Goal: Entertainment & Leisure: Browse casually

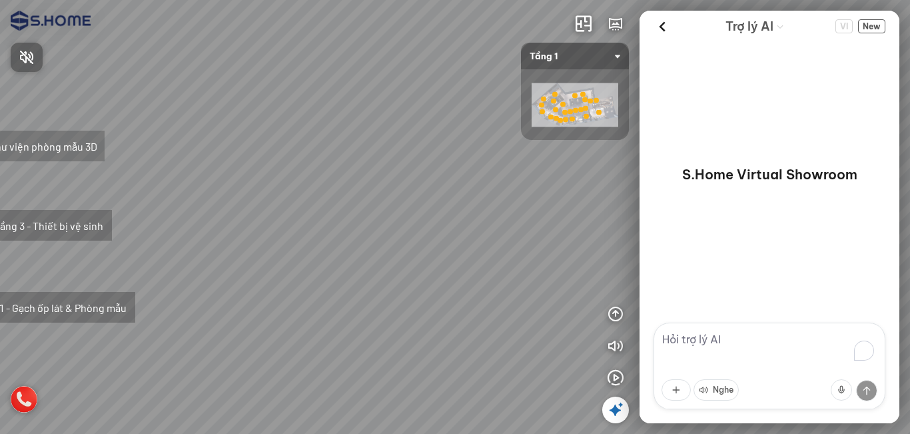
drag, startPoint x: 400, startPoint y: 190, endPoint x: 390, endPoint y: 180, distance: 14.1
click at [477, 184] on div at bounding box center [455, 217] width 910 height 434
drag, startPoint x: 390, startPoint y: 180, endPoint x: 498, endPoint y: 173, distance: 108.1
click at [502, 171] on div "Tầng 1 - Gạch ốp lát & Phòng mẫu Tầng 3 - Thiết bị vệ sinh Thư viện phòng mẫu 3D" at bounding box center [455, 217] width 910 height 434
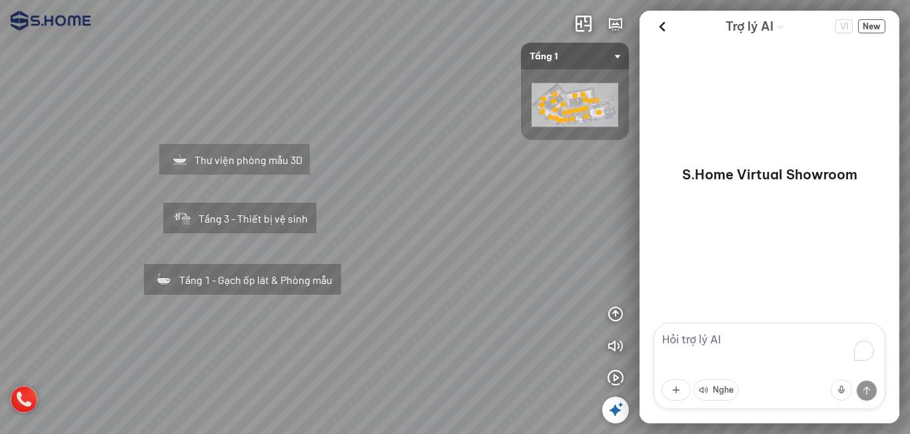
click at [443, 177] on div "Tầng 1 - Gạch ốp lát & Phòng mẫu Tầng 3 - Thiết bị vệ sinh Thư viện phòng mẫu 3D" at bounding box center [455, 217] width 910 height 434
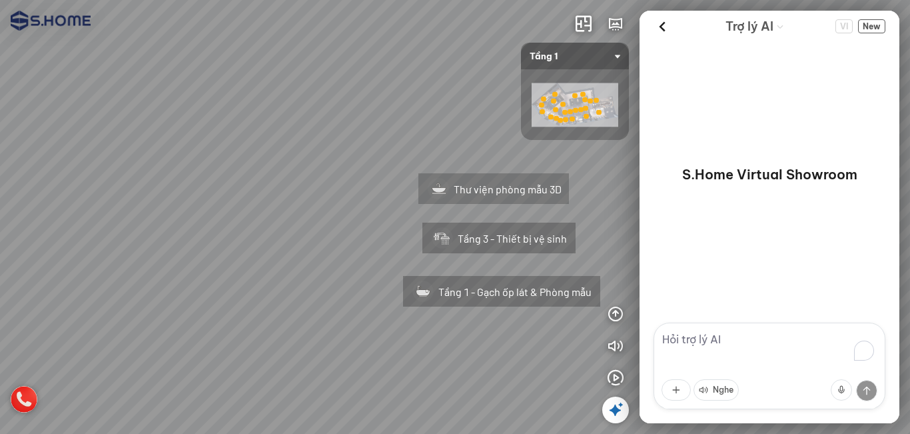
drag, startPoint x: 216, startPoint y: 91, endPoint x: 450, endPoint y: 111, distance: 234.0
click at [450, 111] on div "Tầng 1 - Gạch ốp lát & Phòng mẫu Tầng 3 - Thiết bị vệ sinh Thư viện phòng mẫu 3D" at bounding box center [455, 217] width 910 height 434
click at [625, 396] on div "Tầng 1 - Gạch ốp lát & Phòng mẫu Tầng 3 - Thiết bị vệ sinh Thư viện phòng mẫu 3D" at bounding box center [455, 217] width 910 height 434
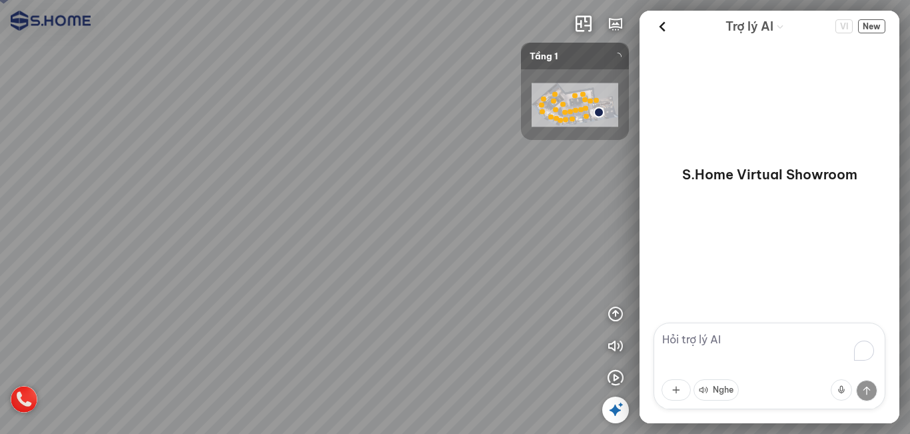
click at [618, 402] on icon at bounding box center [615, 410] width 16 height 16
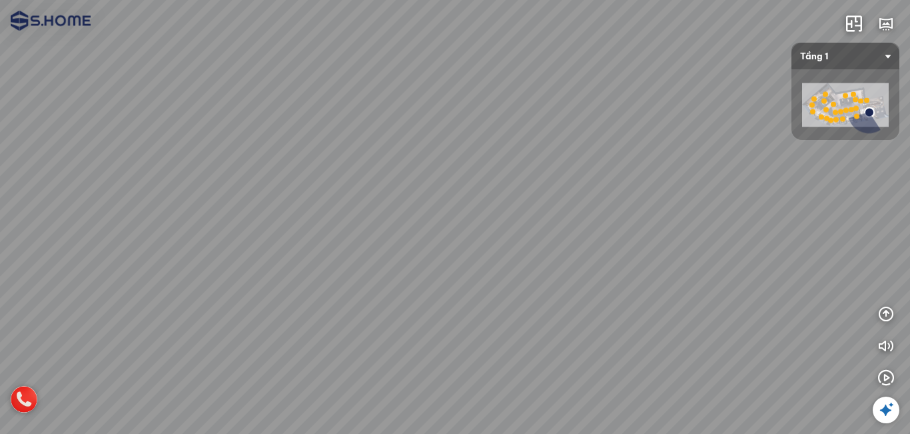
drag, startPoint x: 568, startPoint y: 288, endPoint x: 391, endPoint y: 266, distance: 177.9
click at [368, 267] on div at bounding box center [455, 217] width 910 height 434
drag, startPoint x: 467, startPoint y: 266, endPoint x: 240, endPoint y: 242, distance: 228.4
click at [240, 244] on div at bounding box center [455, 217] width 910 height 434
drag, startPoint x: 455, startPoint y: 246, endPoint x: 374, endPoint y: 245, distance: 80.6
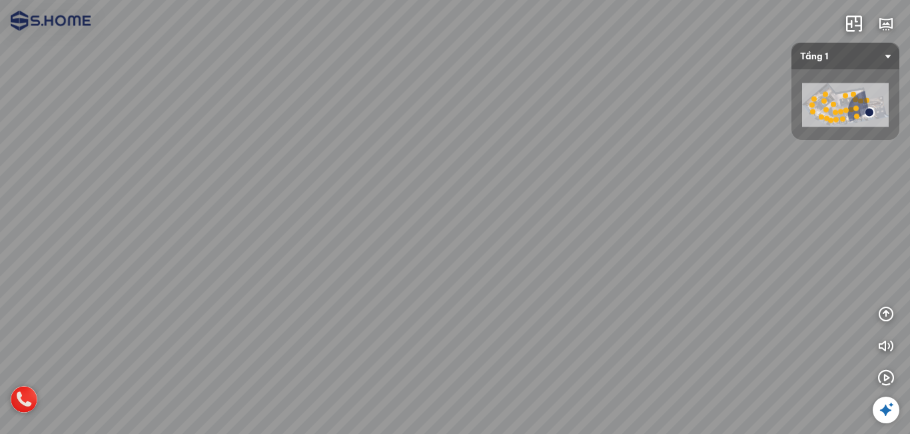
click at [384, 248] on div at bounding box center [455, 217] width 910 height 434
drag, startPoint x: 414, startPoint y: 217, endPoint x: 324, endPoint y: 270, distance: 104.2
click at [324, 272] on div at bounding box center [455, 217] width 910 height 434
drag, startPoint x: 402, startPoint y: 260, endPoint x: 385, endPoint y: 240, distance: 26.9
click at [379, 235] on div at bounding box center [455, 217] width 910 height 434
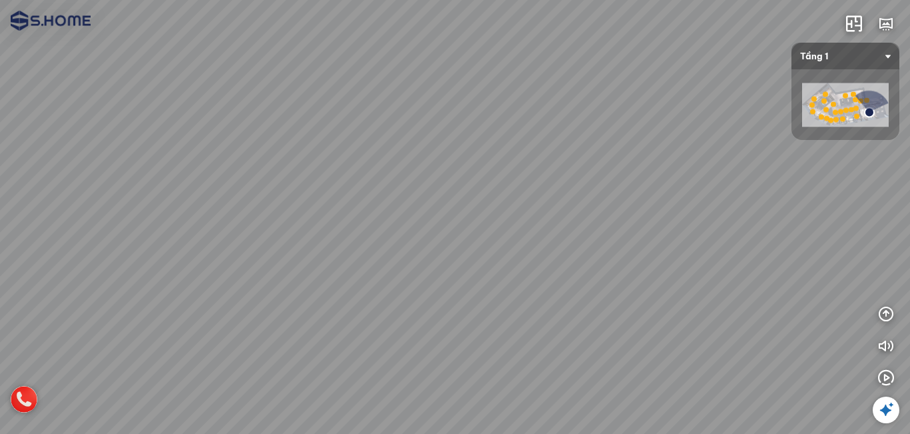
drag, startPoint x: 414, startPoint y: 252, endPoint x: 222, endPoint y: 236, distance: 191.8
click at [222, 236] on div at bounding box center [455, 217] width 910 height 434
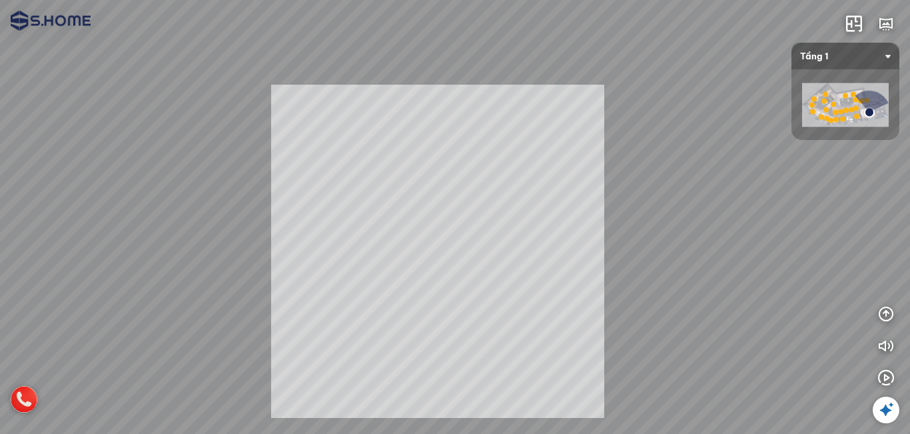
click at [444, 260] on div "INFO: krpano 1.20.8 (build 2020-09-15) INFO: HTML5/Desktop - Chrome 141.0 - Web…" at bounding box center [455, 217] width 910 height 434
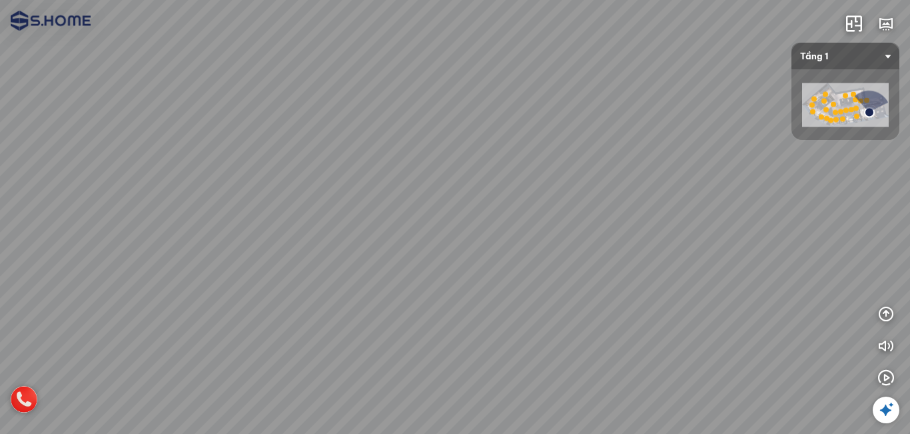
drag, startPoint x: 442, startPoint y: 166, endPoint x: 454, endPoint y: 238, distance: 73.7
click at [454, 238] on div at bounding box center [455, 217] width 910 height 434
drag, startPoint x: 445, startPoint y: 266, endPoint x: 532, endPoint y: 287, distance: 89.2
click at [532, 287] on div at bounding box center [455, 217] width 910 height 434
drag, startPoint x: 543, startPoint y: 294, endPoint x: 334, endPoint y: 254, distance: 212.4
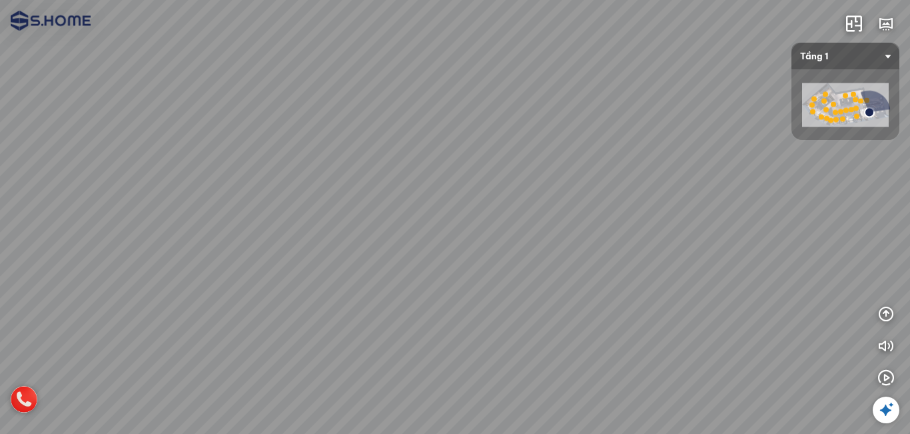
click at [334, 254] on div at bounding box center [455, 217] width 910 height 434
drag, startPoint x: 505, startPoint y: 279, endPoint x: 242, endPoint y: 260, distance: 263.8
click at [242, 260] on div at bounding box center [455, 217] width 910 height 434
drag, startPoint x: 291, startPoint y: 271, endPoint x: 411, endPoint y: 256, distance: 120.8
click at [411, 256] on div at bounding box center [455, 217] width 910 height 434
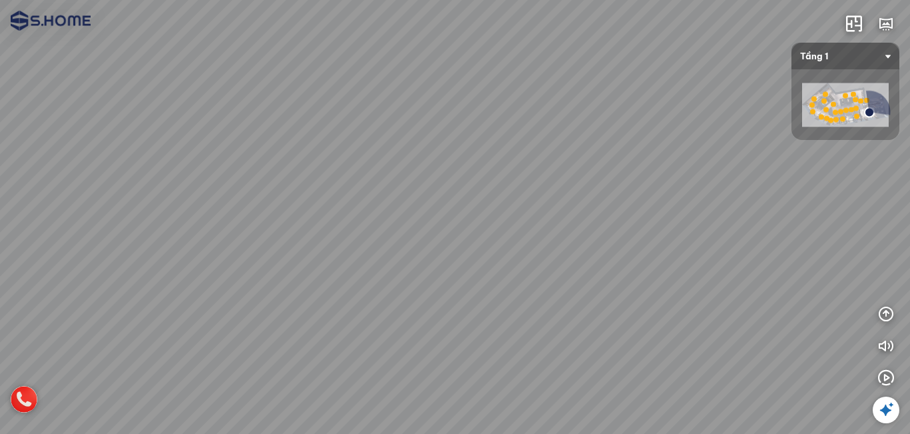
drag, startPoint x: 374, startPoint y: 300, endPoint x: 531, endPoint y: 276, distance: 158.4
click at [516, 276] on div at bounding box center [455, 217] width 910 height 434
drag, startPoint x: 629, startPoint y: 279, endPoint x: 657, endPoint y: 283, distance: 28.3
click at [655, 280] on div at bounding box center [455, 217] width 910 height 434
drag, startPoint x: 476, startPoint y: 283, endPoint x: 594, endPoint y: 296, distance: 119.2
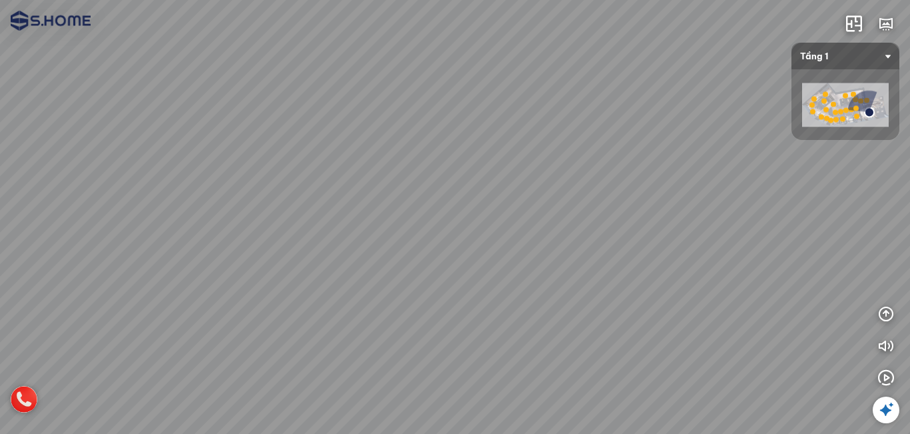
click at [594, 296] on div at bounding box center [455, 217] width 910 height 434
click at [436, 355] on div at bounding box center [455, 217] width 910 height 434
drag, startPoint x: 483, startPoint y: 285, endPoint x: 314, endPoint y: 278, distance: 169.3
click at [314, 278] on div at bounding box center [455, 217] width 910 height 434
drag, startPoint x: 365, startPoint y: 253, endPoint x: 153, endPoint y: 252, distance: 211.8
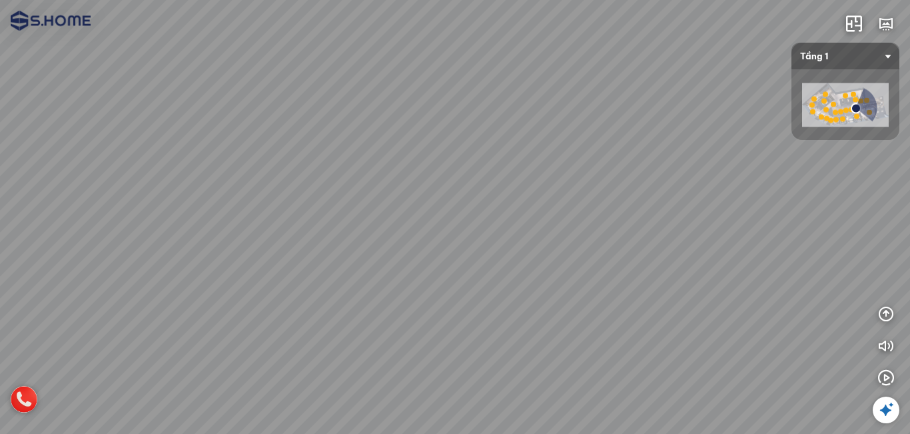
click at [153, 252] on div at bounding box center [455, 217] width 910 height 434
drag, startPoint x: 432, startPoint y: 257, endPoint x: 155, endPoint y: 270, distance: 277.4
click at [155, 270] on div at bounding box center [455, 217] width 910 height 434
drag, startPoint x: 428, startPoint y: 270, endPoint x: 222, endPoint y: 267, distance: 205.8
click at [222, 267] on div at bounding box center [455, 217] width 910 height 434
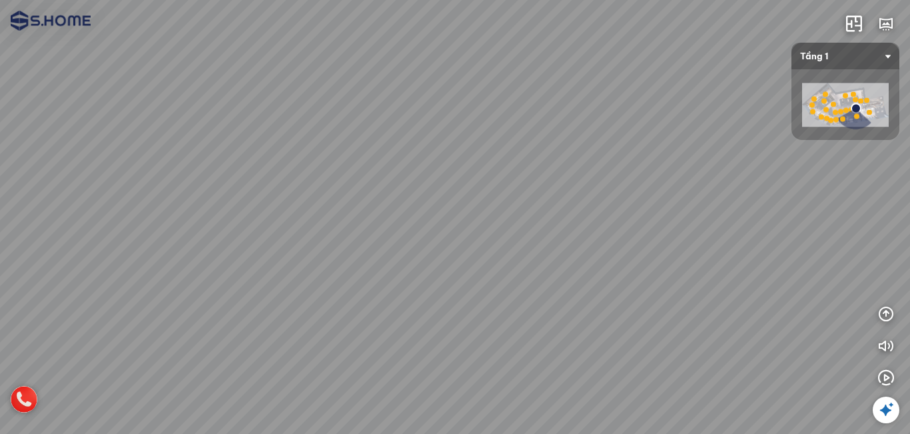
drag, startPoint x: 379, startPoint y: 267, endPoint x: 257, endPoint y: 266, distance: 121.9
click at [257, 266] on div at bounding box center [455, 217] width 910 height 434
drag, startPoint x: 350, startPoint y: 266, endPoint x: 251, endPoint y: 265, distance: 98.6
click at [251, 265] on div at bounding box center [455, 217] width 910 height 434
drag, startPoint x: 404, startPoint y: 279, endPoint x: 731, endPoint y: 317, distance: 329.9
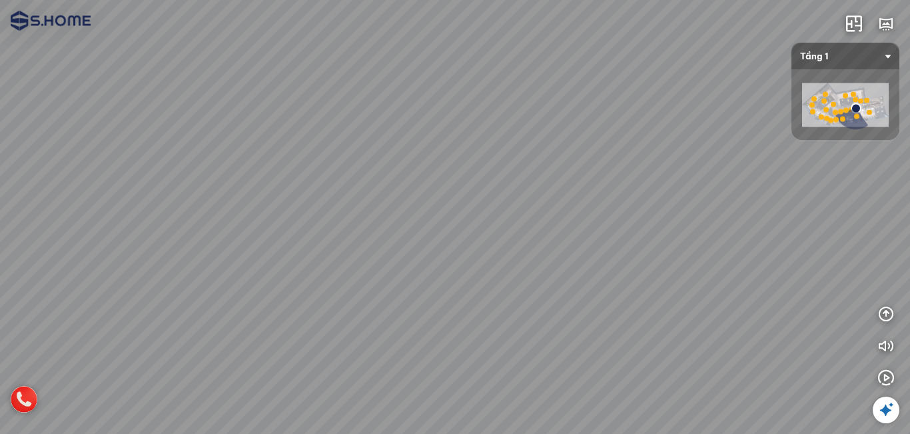
click at [731, 317] on div at bounding box center [455, 217] width 910 height 434
drag, startPoint x: 583, startPoint y: 301, endPoint x: 510, endPoint y: 249, distance: 89.3
click at [512, 242] on div at bounding box center [455, 217] width 910 height 434
click at [452, 344] on div at bounding box center [455, 217] width 910 height 434
drag, startPoint x: 468, startPoint y: 340, endPoint x: 504, endPoint y: 214, distance: 130.9
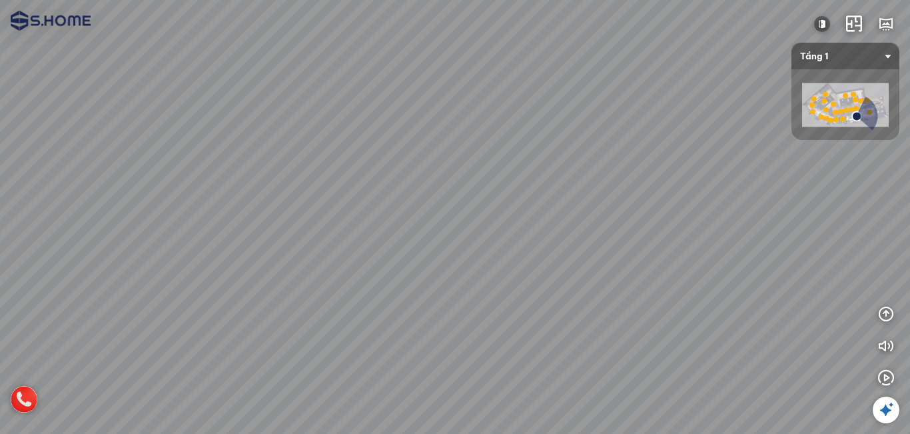
click at [504, 214] on div at bounding box center [455, 217] width 910 height 434
drag, startPoint x: 507, startPoint y: 217, endPoint x: 474, endPoint y: 309, distance: 97.8
click at [474, 309] on div at bounding box center [455, 217] width 910 height 434
drag, startPoint x: 472, startPoint y: 282, endPoint x: 456, endPoint y: 350, distance: 69.3
click at [456, 350] on div at bounding box center [455, 217] width 910 height 434
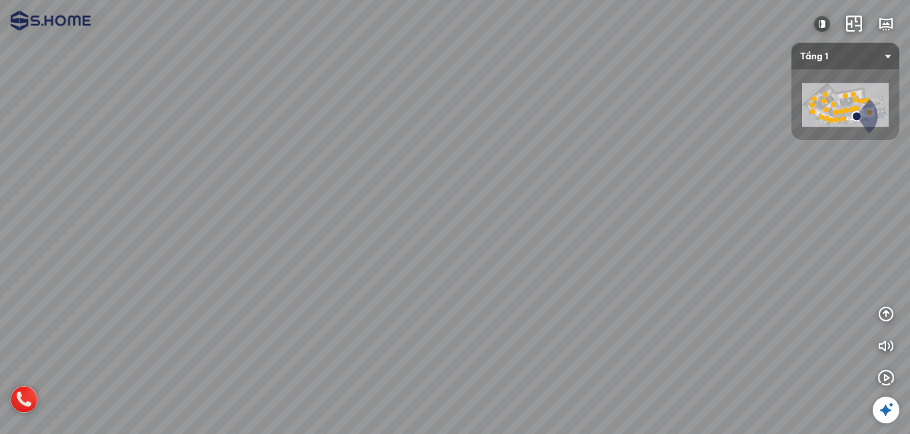
drag, startPoint x: 488, startPoint y: 293, endPoint x: 246, endPoint y: 276, distance: 242.4
click at [246, 276] on div at bounding box center [455, 217] width 910 height 434
drag, startPoint x: 388, startPoint y: 288, endPoint x: 335, endPoint y: 282, distance: 53.6
click at [271, 273] on div at bounding box center [455, 217] width 910 height 434
drag
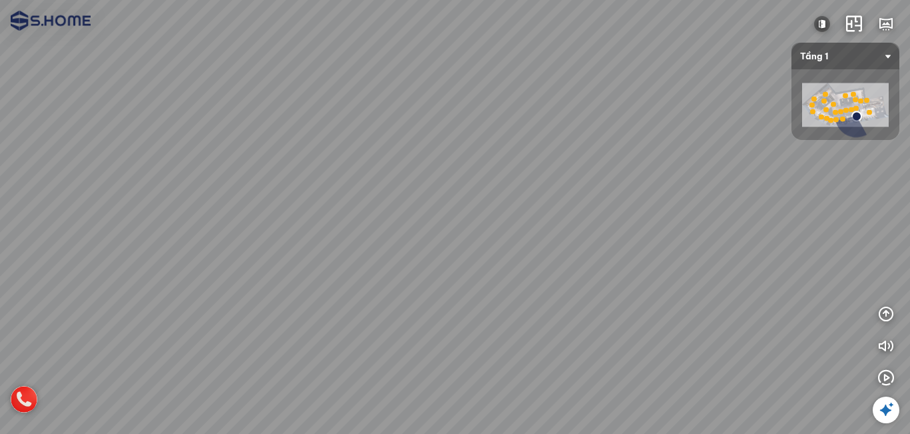
click at [356, 315] on div at bounding box center [455, 217] width 910 height 434
click at [630, 330] on div at bounding box center [455, 217] width 910 height 434
click at [504, 341] on div at bounding box center [455, 217] width 910 height 434
click at [221, 334] on div at bounding box center [455, 217] width 910 height 434
click at [145, 335] on div at bounding box center [455, 217] width 910 height 434
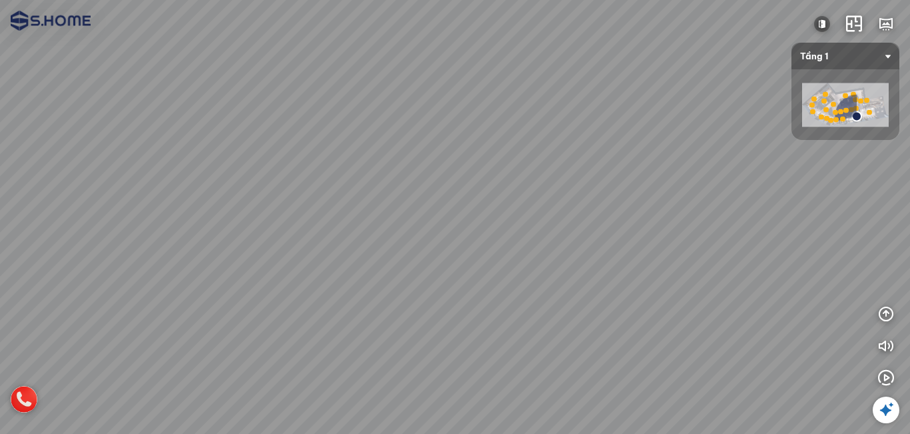
click at [418, 288] on div at bounding box center [455, 217] width 910 height 434
click at [351, 324] on div at bounding box center [455, 217] width 910 height 434
click at [274, 310] on div at bounding box center [455, 217] width 910 height 434
drag, startPoint x: 331, startPoint y: 246, endPoint x: 422, endPoint y: 242, distance: 91.3
click at [422, 242] on div at bounding box center [455, 217] width 910 height 434
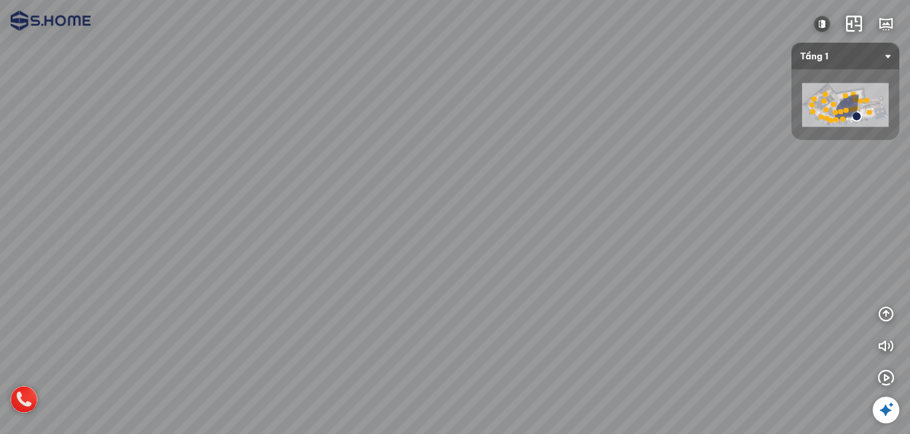
click at [440, 244] on div at bounding box center [455, 217] width 910 height 434
click at [430, 352] on div at bounding box center [455, 217] width 910 height 434
drag, startPoint x: 438, startPoint y: 314, endPoint x: 506, endPoint y: 252, distance: 92.4
click at [494, 244] on div at bounding box center [455, 217] width 910 height 434
click at [815, 114] on div at bounding box center [812, 111] width 5 height 5
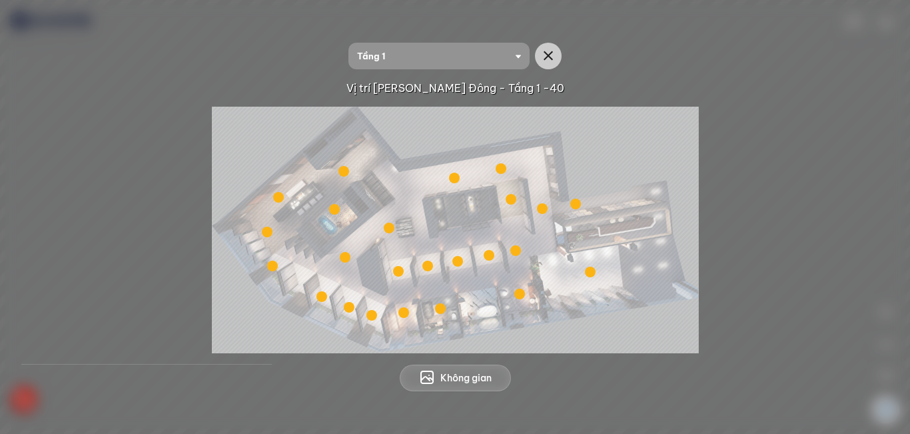
click at [336, 210] on div at bounding box center [334, 209] width 11 height 11
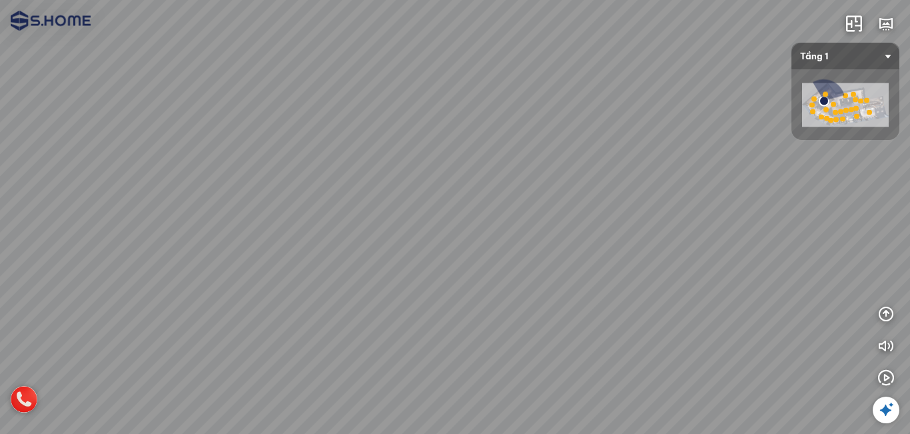
drag, startPoint x: 564, startPoint y: 295, endPoint x: 268, endPoint y: 222, distance: 304.7
click at [273, 222] on div at bounding box center [455, 217] width 910 height 434
drag, startPoint x: 476, startPoint y: 270, endPoint x: 370, endPoint y: 260, distance: 106.4
click at [370, 260] on div at bounding box center [455, 217] width 910 height 434
drag, startPoint x: 466, startPoint y: 278, endPoint x: 530, endPoint y: 284, distance: 64.3
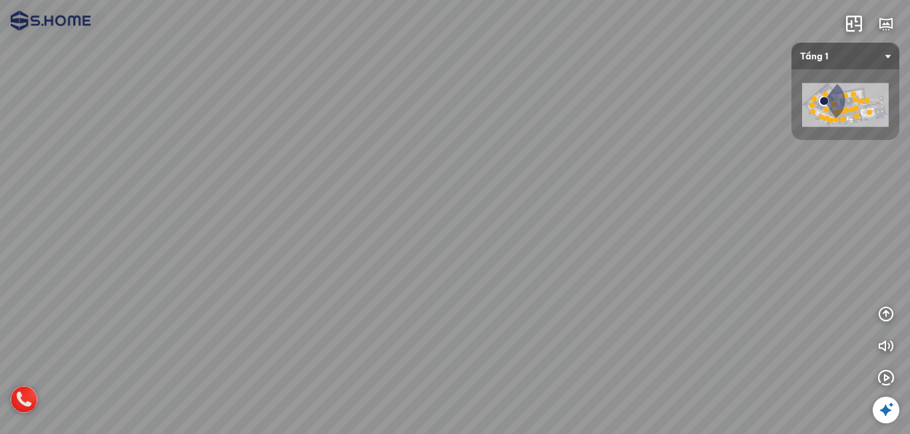
click at [530, 284] on div at bounding box center [455, 217] width 910 height 434
drag, startPoint x: 542, startPoint y: 189, endPoint x: 307, endPoint y: 264, distance: 246.2
click at [307, 264] on div at bounding box center [455, 217] width 910 height 434
drag, startPoint x: 409, startPoint y: 272, endPoint x: 230, endPoint y: 200, distance: 192.5
click at [230, 200] on div at bounding box center [455, 217] width 910 height 434
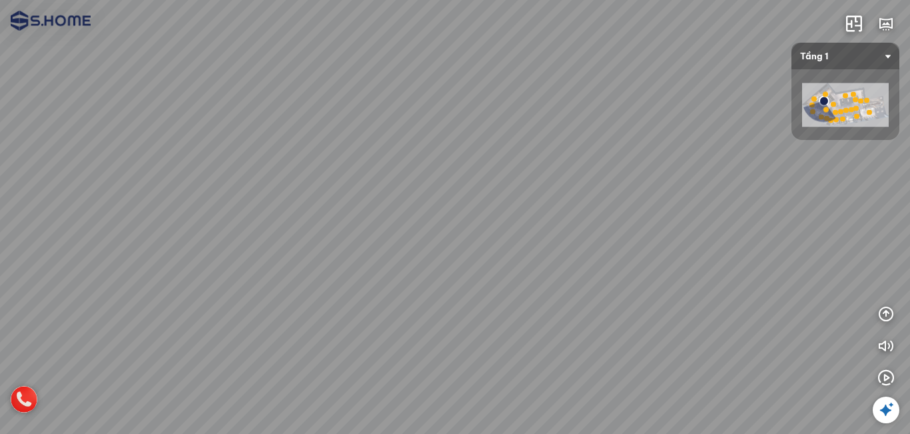
drag, startPoint x: 314, startPoint y: 173, endPoint x: 217, endPoint y: 196, distance: 99.2
click at [217, 196] on div at bounding box center [455, 217] width 910 height 434
drag, startPoint x: 271, startPoint y: 163, endPoint x: 322, endPoint y: 169, distance: 51.0
click at [322, 169] on div at bounding box center [455, 217] width 910 height 434
drag, startPoint x: 433, startPoint y: 225, endPoint x: 517, endPoint y: 148, distance: 114.1
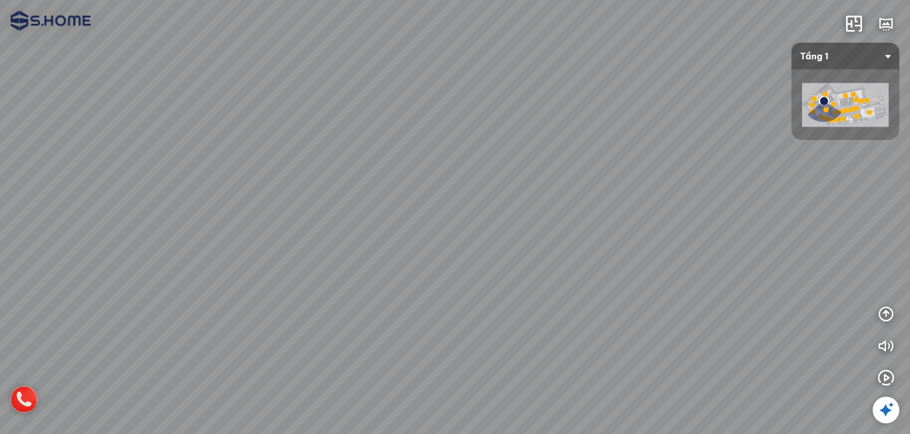
click at [517, 148] on div at bounding box center [455, 217] width 910 height 434
drag, startPoint x: 517, startPoint y: 148, endPoint x: 326, endPoint y: 196, distance: 196.4
click at [326, 196] on div at bounding box center [455, 217] width 910 height 434
drag, startPoint x: 436, startPoint y: 226, endPoint x: 434, endPoint y: 240, distance: 14.2
click at [434, 240] on div at bounding box center [455, 217] width 910 height 434
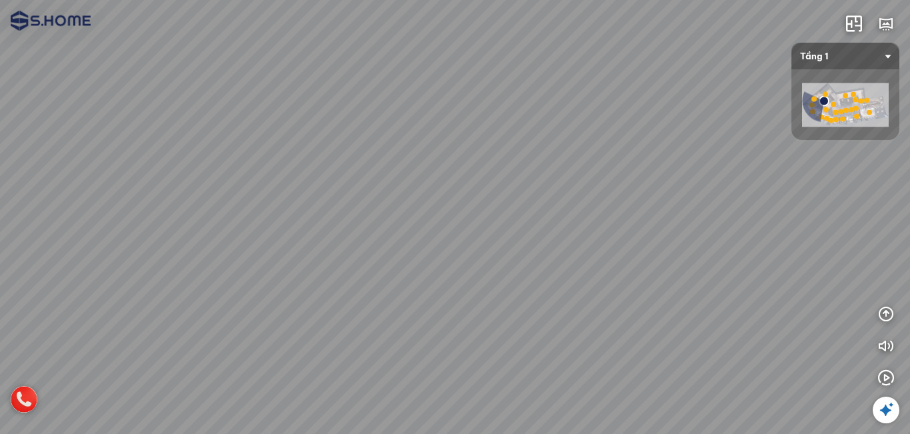
drag, startPoint x: 494, startPoint y: 130, endPoint x: 216, endPoint y: 214, distance: 290.4
click at [216, 214] on div at bounding box center [455, 217] width 910 height 434
drag, startPoint x: 379, startPoint y: 182, endPoint x: 194, endPoint y: 224, distance: 189.9
click at [194, 224] on div at bounding box center [455, 217] width 910 height 434
drag, startPoint x: 296, startPoint y: 192, endPoint x: 300, endPoint y: 276, distance: 84.0
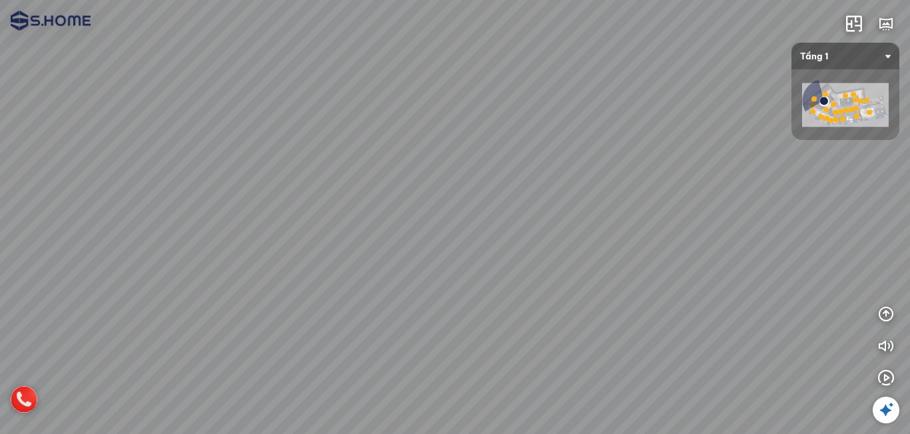
click at [300, 276] on div at bounding box center [455, 217] width 910 height 434
drag, startPoint x: 381, startPoint y: 230, endPoint x: 331, endPoint y: 135, distance: 107.0
click at [328, 117] on div at bounding box center [455, 217] width 910 height 434
drag, startPoint x: 359, startPoint y: 233, endPoint x: 311, endPoint y: 350, distance: 126.7
click at [311, 350] on div at bounding box center [455, 217] width 910 height 434
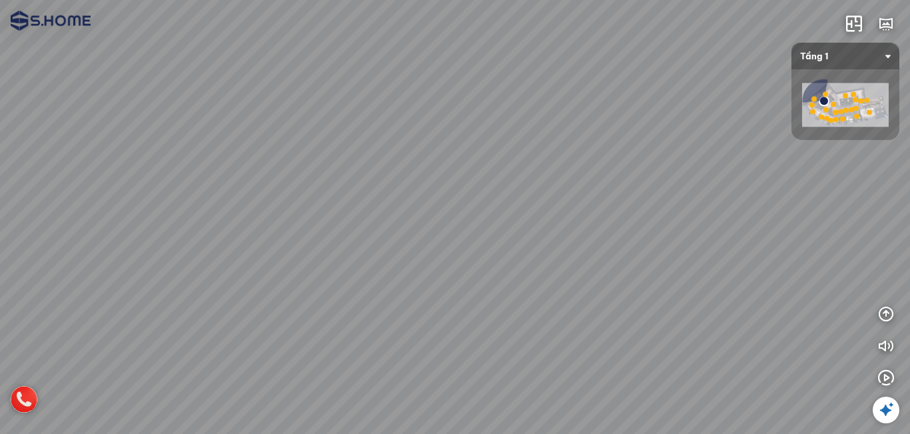
drag, startPoint x: 380, startPoint y: 234, endPoint x: 416, endPoint y: 190, distance: 56.8
click at [416, 181] on div at bounding box center [455, 217] width 910 height 434
drag, startPoint x: 396, startPoint y: 286, endPoint x: 424, endPoint y: 178, distance: 111.5
click at [424, 178] on div at bounding box center [455, 217] width 910 height 434
drag, startPoint x: 432, startPoint y: 312, endPoint x: 350, endPoint y: 177, distance: 157.8
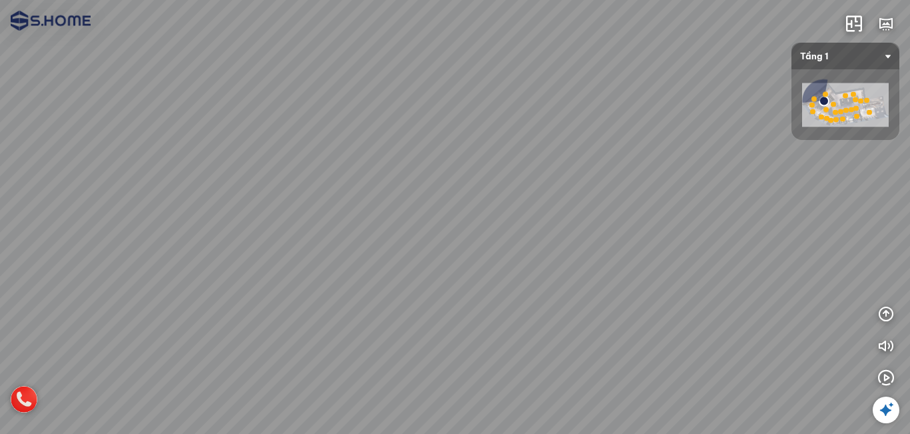
click at [350, 177] on div at bounding box center [455, 217] width 910 height 434
drag, startPoint x: 312, startPoint y: 250, endPoint x: 510, endPoint y: 232, distance: 198.6
click at [510, 232] on div at bounding box center [455, 217] width 910 height 434
drag, startPoint x: 395, startPoint y: 194, endPoint x: 370, endPoint y: 243, distance: 55.4
click at [619, 300] on div at bounding box center [455, 217] width 910 height 434
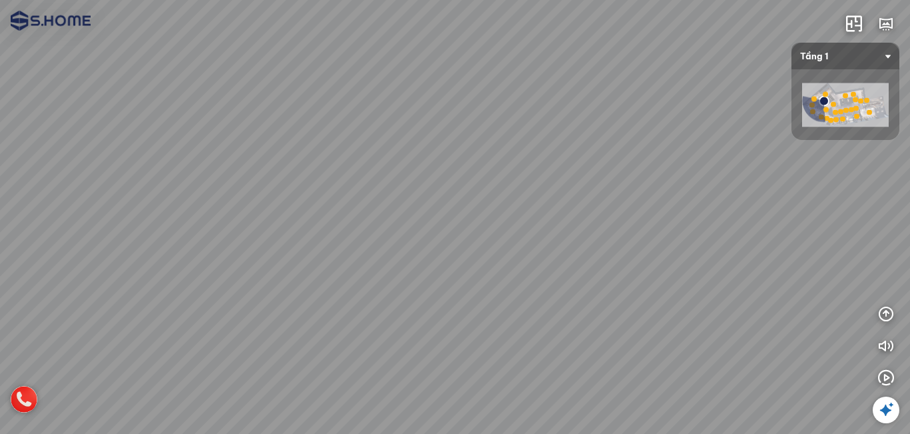
drag, startPoint x: 341, startPoint y: 236, endPoint x: 495, endPoint y: 237, distance: 153.9
click at [496, 237] on div at bounding box center [455, 217] width 910 height 434
drag, startPoint x: 369, startPoint y: 239, endPoint x: 660, endPoint y: 308, distance: 299.1
click at [660, 308] on div at bounding box center [455, 217] width 910 height 434
drag, startPoint x: 436, startPoint y: 232, endPoint x: 429, endPoint y: 214, distance: 20.0
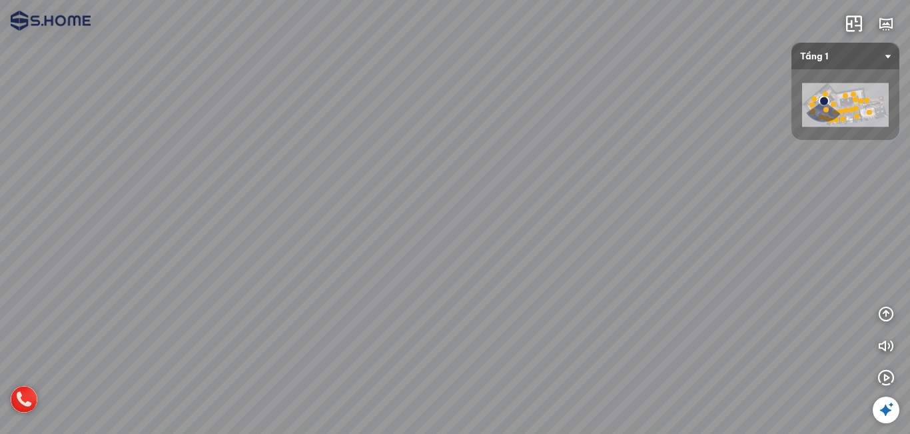
click at [425, 189] on div at bounding box center [455, 217] width 910 height 434
drag, startPoint x: 340, startPoint y: 314, endPoint x: 492, endPoint y: 293, distance: 153.3
click at [492, 293] on div at bounding box center [455, 217] width 910 height 434
drag, startPoint x: 324, startPoint y: 294, endPoint x: 536, endPoint y: 297, distance: 212.5
click at [488, 289] on div at bounding box center [455, 217] width 910 height 434
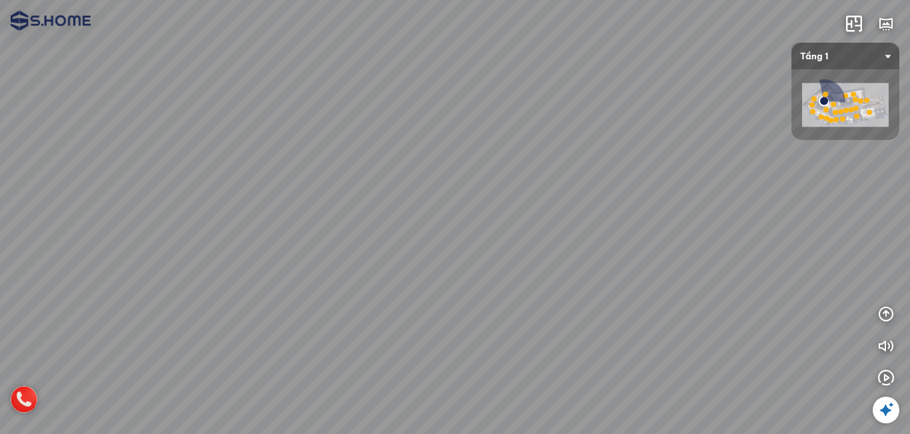
drag, startPoint x: 462, startPoint y: 298, endPoint x: 619, endPoint y: 304, distance: 158.0
click at [619, 304] on div at bounding box center [455, 217] width 910 height 434
drag, startPoint x: 607, startPoint y: 290, endPoint x: 613, endPoint y: 165, distance: 125.3
click at [613, 165] on div at bounding box center [455, 217] width 910 height 434
click at [633, 333] on div at bounding box center [455, 217] width 910 height 434
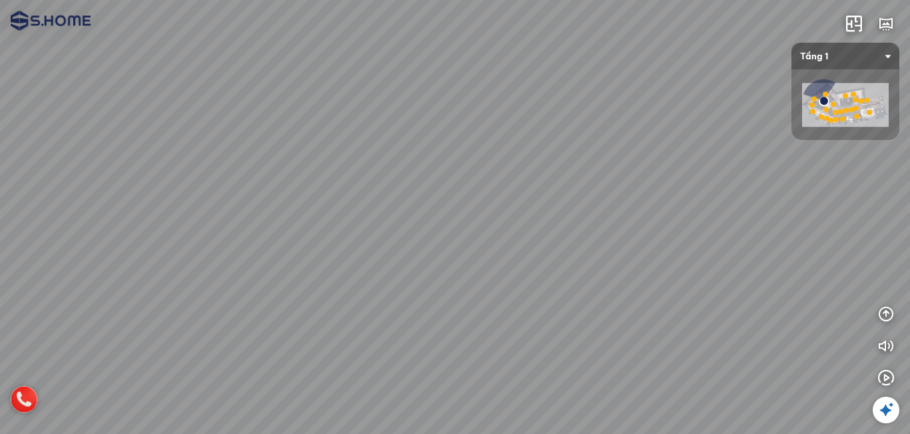
click at [539, 357] on div at bounding box center [455, 217] width 910 height 434
click at [699, 290] on div at bounding box center [455, 217] width 910 height 434
click at [513, 323] on div at bounding box center [455, 217] width 910 height 434
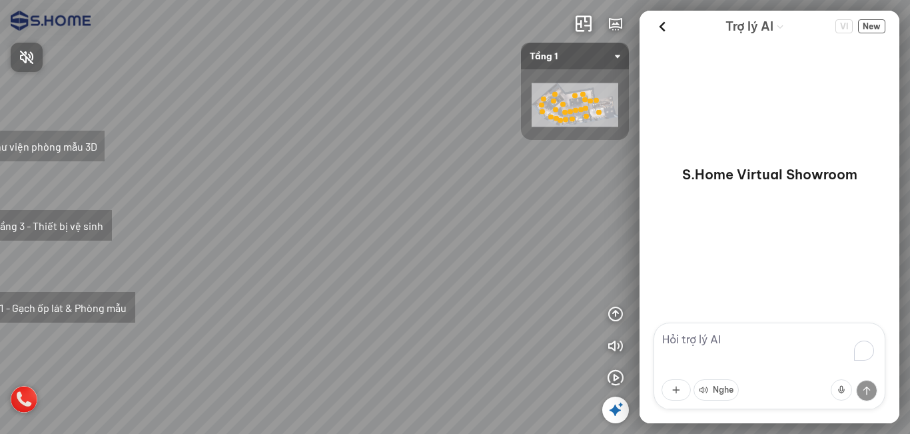
click at [583, 59] on div at bounding box center [455, 217] width 910 height 434
click at [590, 59] on span "Tầng 1" at bounding box center [575, 56] width 91 height 27
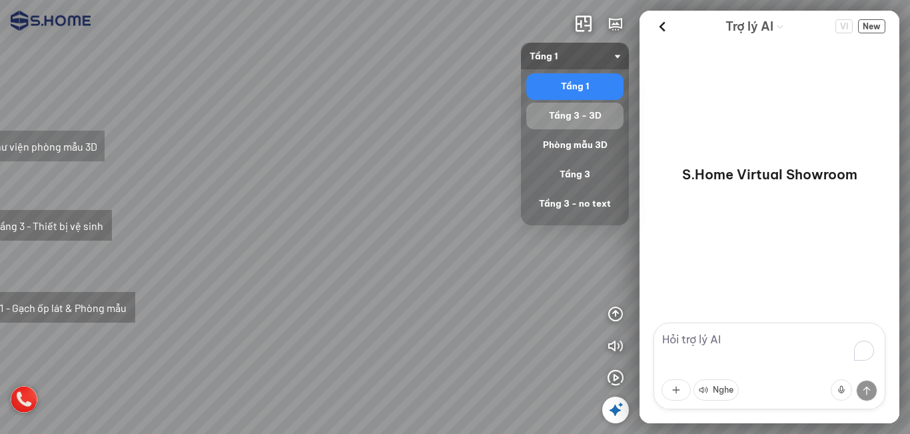
click at [574, 123] on div "Tầng 3 - 3D" at bounding box center [575, 116] width 87 height 16
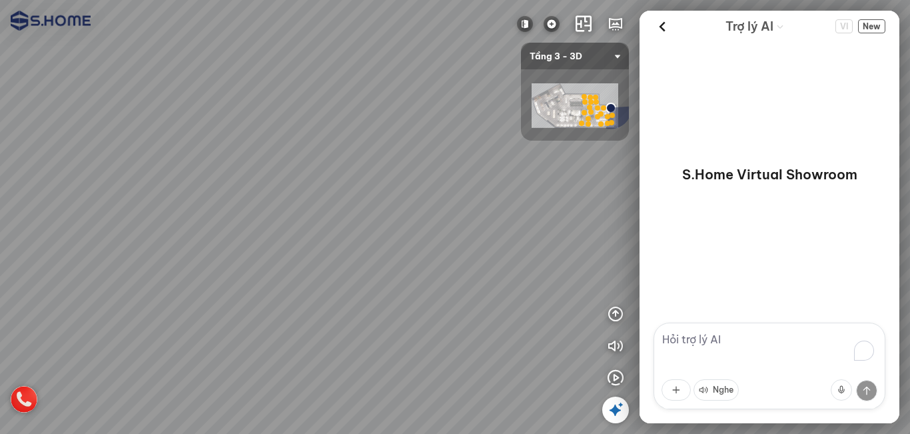
click at [555, 111] on img at bounding box center [575, 105] width 87 height 45
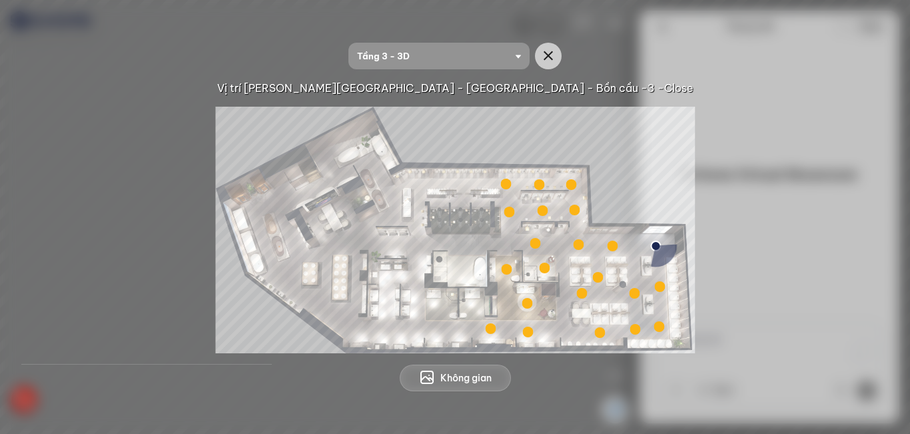
click at [542, 214] on div at bounding box center [543, 210] width 11 height 11
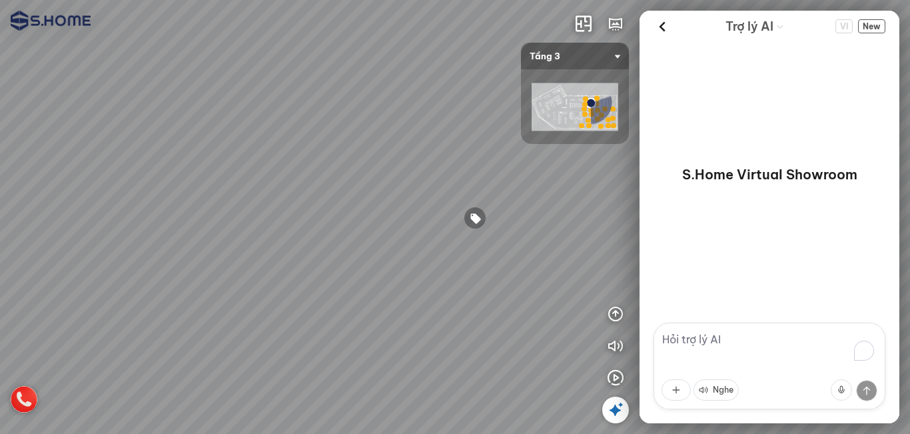
drag, startPoint x: 459, startPoint y: 275, endPoint x: 352, endPoint y: 266, distance: 106.9
click at [352, 266] on div at bounding box center [455, 217] width 910 height 434
drag, startPoint x: 376, startPoint y: 270, endPoint x: 215, endPoint y: 269, distance: 160.5
click at [215, 269] on div at bounding box center [455, 217] width 910 height 434
drag, startPoint x: 413, startPoint y: 255, endPoint x: 315, endPoint y: 308, distance: 111.2
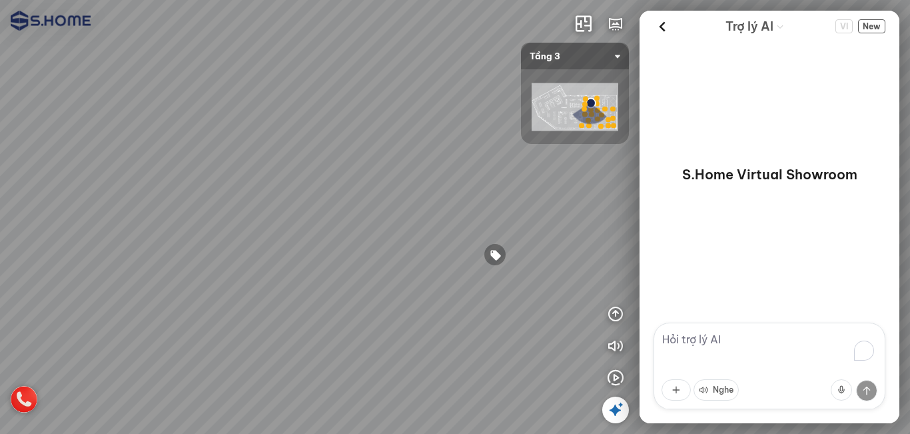
click at [315, 308] on div at bounding box center [455, 217] width 910 height 434
drag, startPoint x: 347, startPoint y: 205, endPoint x: 305, endPoint y: 341, distance: 142.2
click at [305, 341] on div at bounding box center [455, 217] width 910 height 434
drag, startPoint x: 354, startPoint y: 291, endPoint x: 165, endPoint y: 322, distance: 191.7
click at [165, 322] on div at bounding box center [455, 217] width 910 height 434
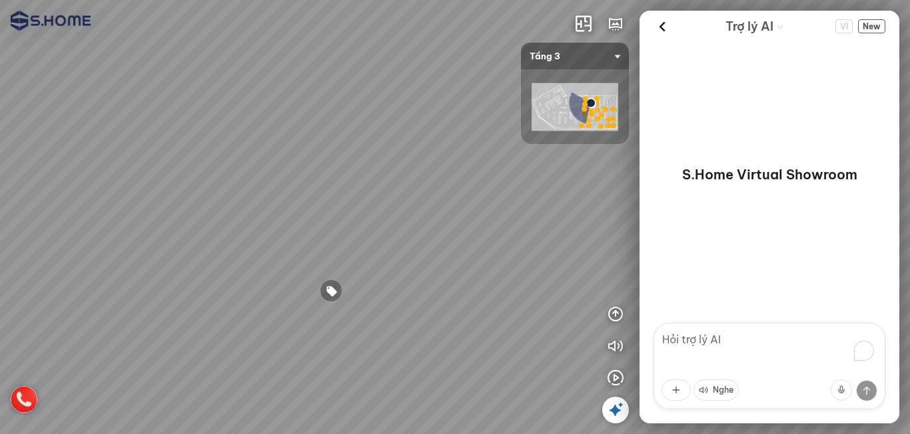
drag, startPoint x: 165, startPoint y: 218, endPoint x: 145, endPoint y: 208, distance: 22.1
click at [139, 199] on div at bounding box center [455, 217] width 910 height 434
drag, startPoint x: 441, startPoint y: 191, endPoint x: 219, endPoint y: 205, distance: 222.2
click at [219, 205] on div at bounding box center [455, 217] width 910 height 434
drag, startPoint x: 228, startPoint y: 214, endPoint x: 573, endPoint y: 240, distance: 345.4
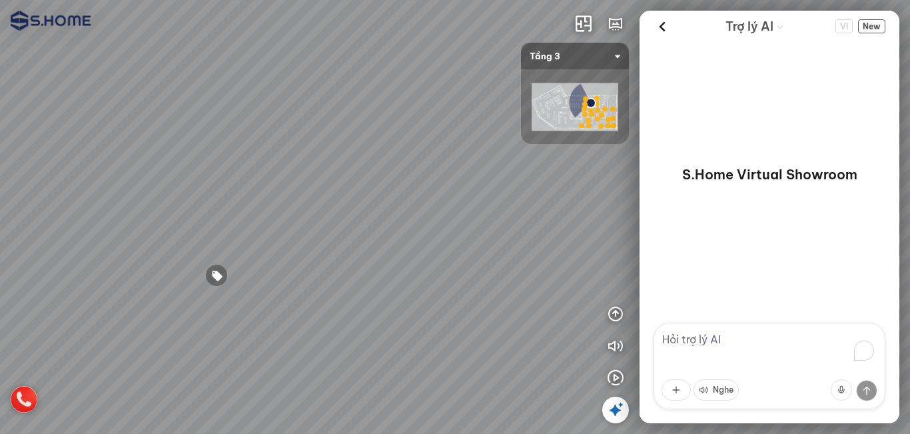
click at [573, 240] on div at bounding box center [455, 217] width 910 height 434
drag, startPoint x: 461, startPoint y: 255, endPoint x: 448, endPoint y: 256, distance: 12.7
click at [448, 256] on div at bounding box center [455, 217] width 910 height 434
drag, startPoint x: 448, startPoint y: 260, endPoint x: 422, endPoint y: 248, distance: 28.6
click at [422, 248] on div at bounding box center [455, 217] width 910 height 434
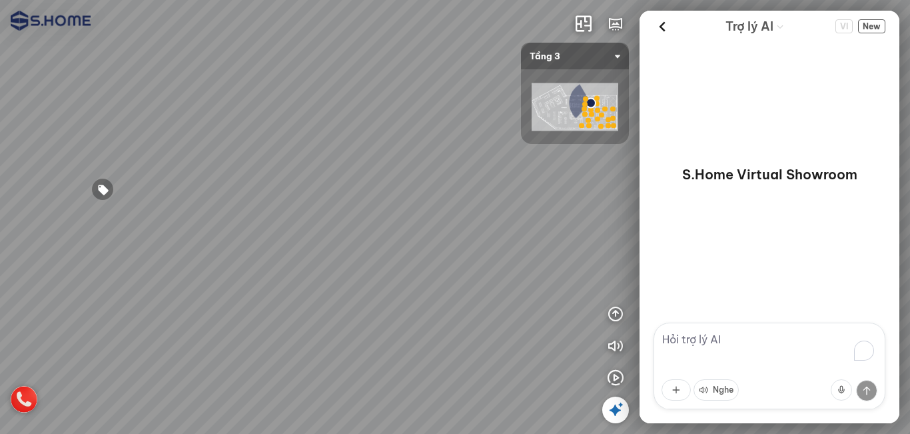
drag, startPoint x: 434, startPoint y: 238, endPoint x: 420, endPoint y: 180, distance: 59.6
click at [420, 180] on div at bounding box center [455, 217] width 910 height 434
drag, startPoint x: 472, startPoint y: 231, endPoint x: 240, endPoint y: 259, distance: 232.8
click at [240, 259] on div at bounding box center [455, 217] width 910 height 434
drag, startPoint x: 502, startPoint y: 271, endPoint x: 297, endPoint y: 278, distance: 204.6
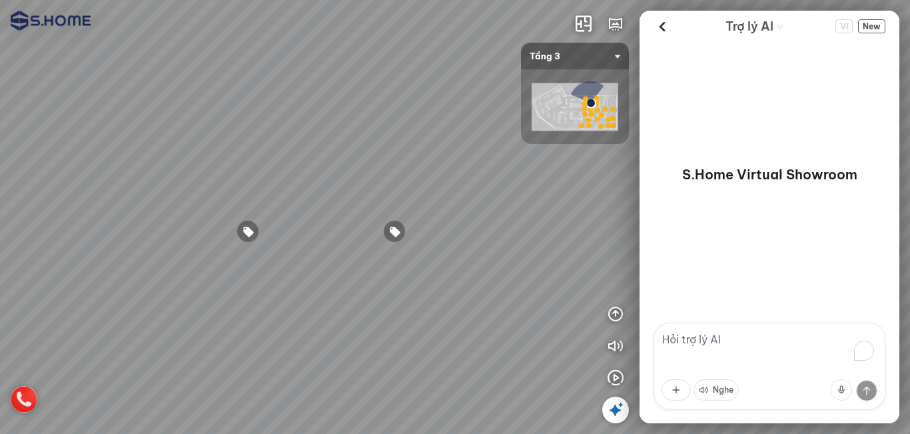
click at [297, 278] on div at bounding box center [455, 217] width 910 height 434
drag, startPoint x: 472, startPoint y: 254, endPoint x: 338, endPoint y: 327, distance: 151.7
click at [338, 327] on div at bounding box center [455, 217] width 910 height 434
drag, startPoint x: 350, startPoint y: 221, endPoint x: 517, endPoint y: 179, distance: 172.4
click at [490, 179] on div at bounding box center [455, 217] width 910 height 434
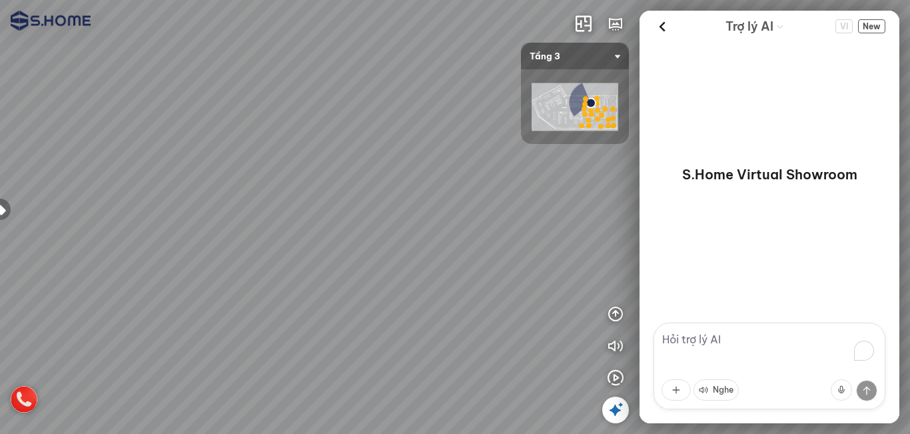
drag, startPoint x: 304, startPoint y: 320, endPoint x: 546, endPoint y: 339, distance: 243.2
click at [546, 339] on div at bounding box center [455, 217] width 910 height 434
drag, startPoint x: 408, startPoint y: 312, endPoint x: 492, endPoint y: 315, distance: 84.0
click at [492, 315] on div at bounding box center [455, 217] width 910 height 434
drag, startPoint x: 416, startPoint y: 364, endPoint x: 410, endPoint y: 326, distance: 39.1
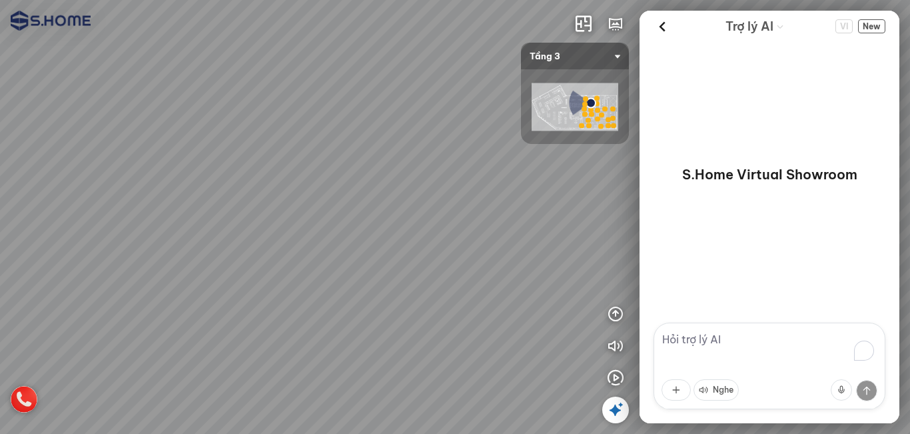
click at [410, 326] on div at bounding box center [455, 217] width 910 height 434
drag, startPoint x: 317, startPoint y: 240, endPoint x: 317, endPoint y: 227, distance: 13.3
click at [455, 213] on div at bounding box center [455, 217] width 910 height 434
click at [485, 204] on div at bounding box center [455, 217] width 910 height 434
drag, startPoint x: 270, startPoint y: 229, endPoint x: 489, endPoint y: 222, distance: 218.6
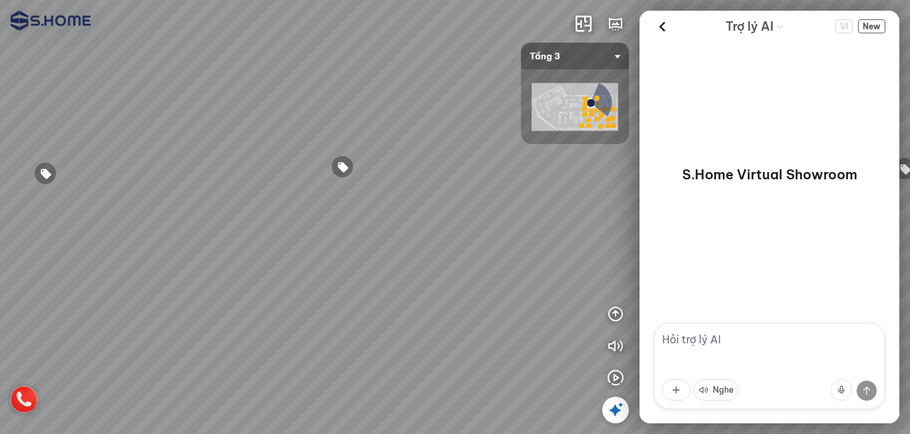
click at [489, 222] on div at bounding box center [455, 217] width 910 height 434
drag, startPoint x: 432, startPoint y: 138, endPoint x: 418, endPoint y: 216, distance: 79.8
click at [418, 216] on div at bounding box center [455, 217] width 910 height 434
drag, startPoint x: 314, startPoint y: 204, endPoint x: 338, endPoint y: 202, distance: 24.0
click at [338, 202] on div at bounding box center [455, 217] width 910 height 434
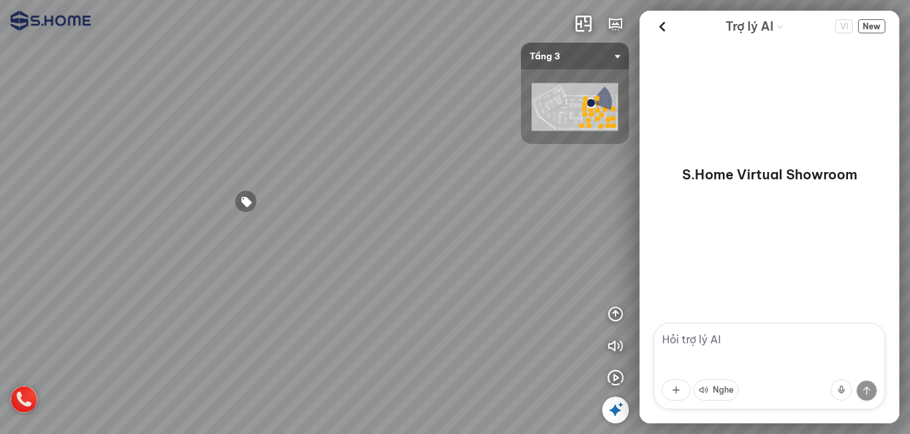
drag, startPoint x: 346, startPoint y: 179, endPoint x: 346, endPoint y: 109, distance: 69.9
click at [346, 109] on div at bounding box center [455, 217] width 910 height 434
drag, startPoint x: 351, startPoint y: 161, endPoint x: 453, endPoint y: 189, distance: 105.9
click at [453, 189] on div at bounding box center [455, 217] width 910 height 434
drag, startPoint x: 380, startPoint y: 205, endPoint x: 476, endPoint y: 191, distance: 96.9
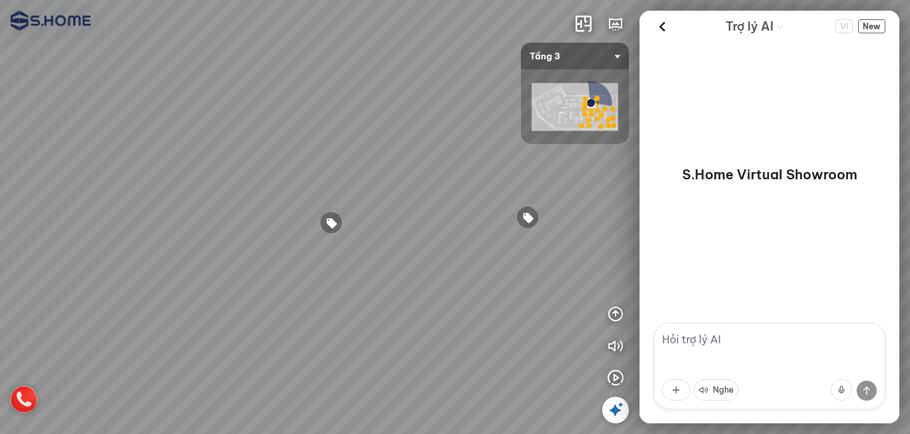
click at [476, 191] on div at bounding box center [455, 217] width 910 height 434
drag, startPoint x: 456, startPoint y: 195, endPoint x: 530, endPoint y: 193, distance: 74.0
click at [530, 193] on div at bounding box center [455, 217] width 910 height 434
drag, startPoint x: 322, startPoint y: 185, endPoint x: 470, endPoint y: 179, distance: 147.3
click at [468, 179] on div at bounding box center [455, 217] width 910 height 434
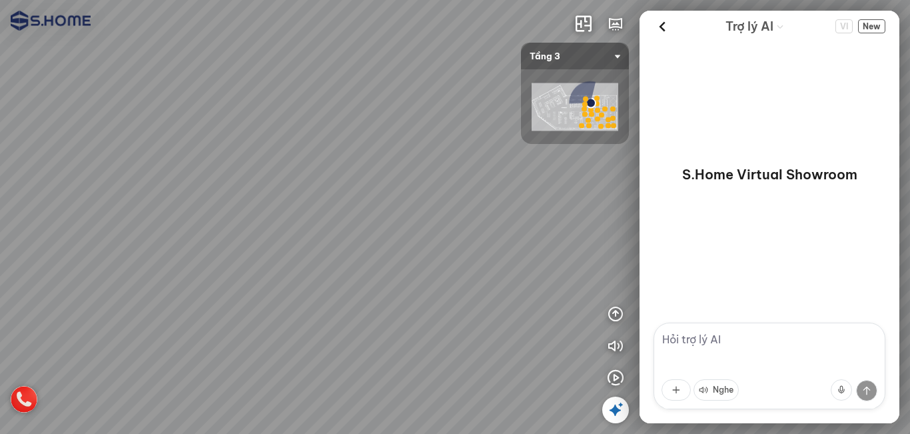
drag, startPoint x: 374, startPoint y: 147, endPoint x: 449, endPoint y: 164, distance: 77.1
click at [449, 164] on div at bounding box center [455, 217] width 910 height 434
drag, startPoint x: 384, startPoint y: 164, endPoint x: 505, endPoint y: 147, distance: 122.4
click at [468, 146] on div at bounding box center [455, 217] width 910 height 434
drag, startPoint x: 410, startPoint y: 169, endPoint x: 599, endPoint y: 179, distance: 188.7
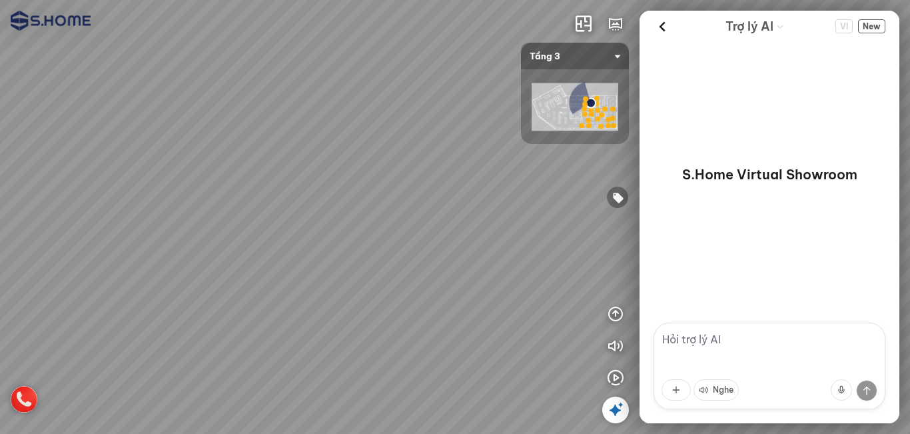
click at [585, 175] on div at bounding box center [455, 217] width 910 height 434
drag, startPoint x: 317, startPoint y: 143, endPoint x: 494, endPoint y: 143, distance: 176.5
click at [482, 140] on div at bounding box center [455, 217] width 910 height 434
drag, startPoint x: 289, startPoint y: 161, endPoint x: 482, endPoint y: 170, distance: 193.4
click at [452, 164] on div at bounding box center [455, 217] width 910 height 434
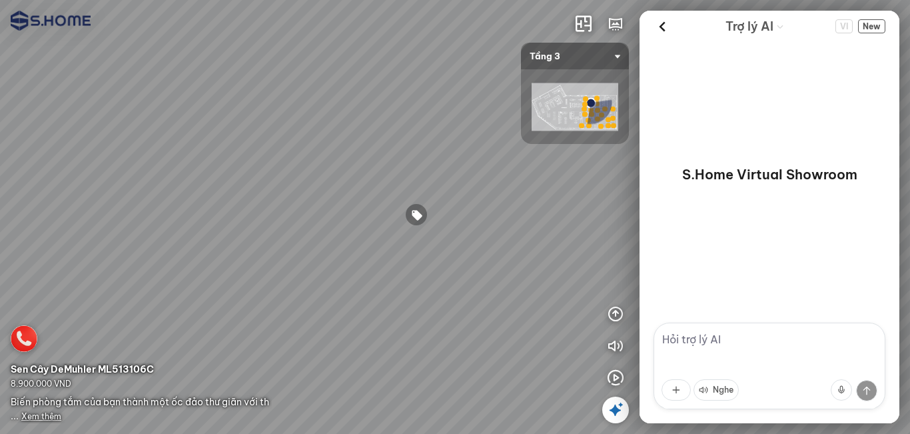
drag, startPoint x: 287, startPoint y: 153, endPoint x: 334, endPoint y: 152, distance: 47.3
click at [329, 152] on div at bounding box center [455, 217] width 910 height 434
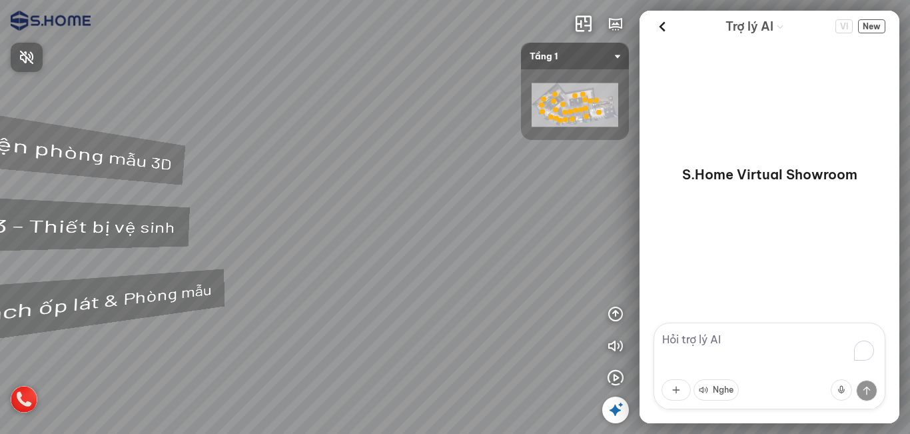
click at [617, 309] on div at bounding box center [455, 217] width 910 height 434
click at [615, 313] on icon "button" at bounding box center [615, 314] width 16 height 16
click at [576, 372] on icon "button" at bounding box center [580, 378] width 16 height 16
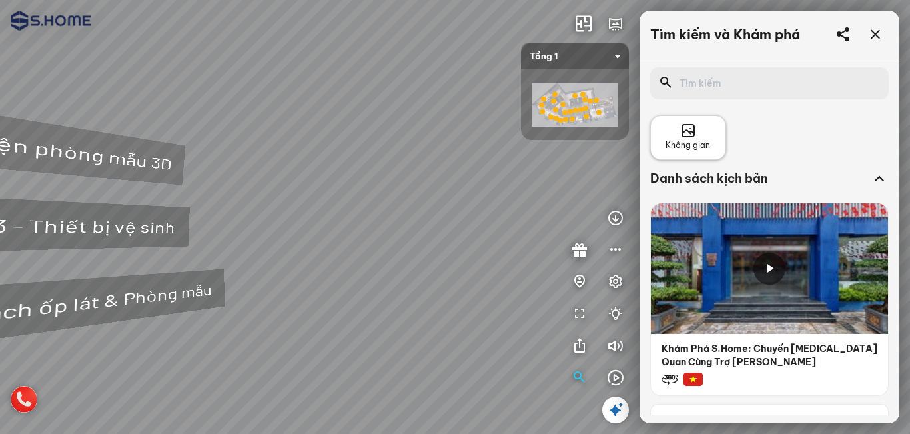
click at [709, 136] on div "Không gian" at bounding box center [687, 137] width 45 height 29
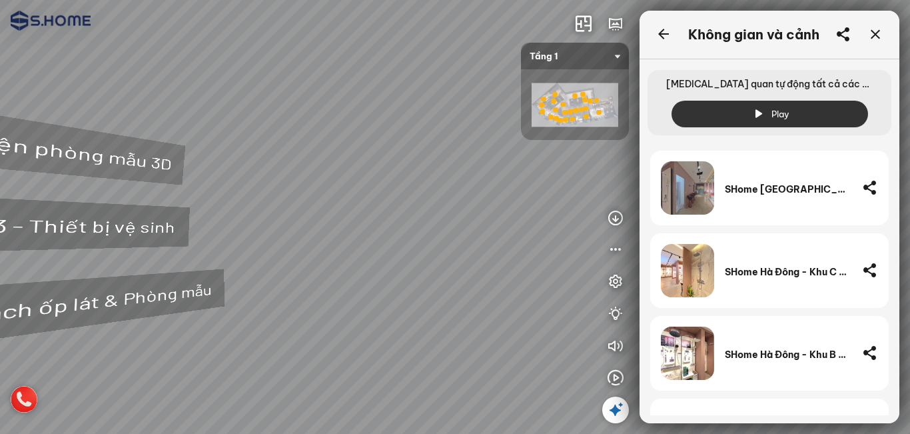
scroll to position [7990, 0]
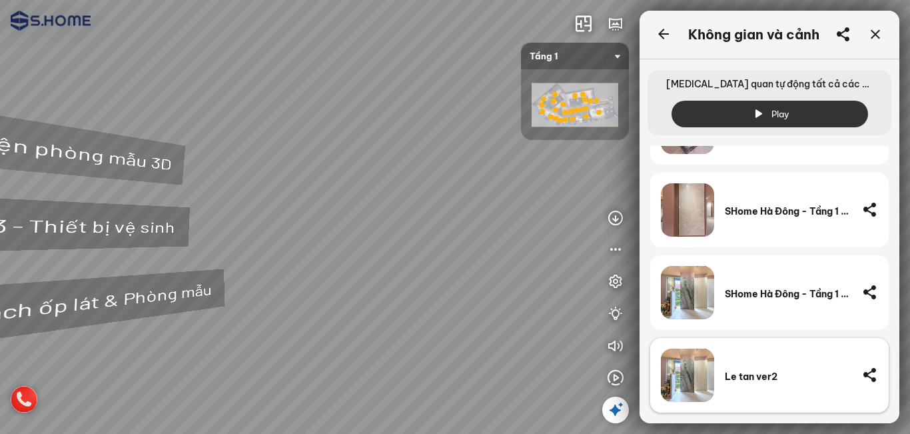
click at [745, 372] on div "Le tan ver2" at bounding box center [788, 376] width 127 height 12
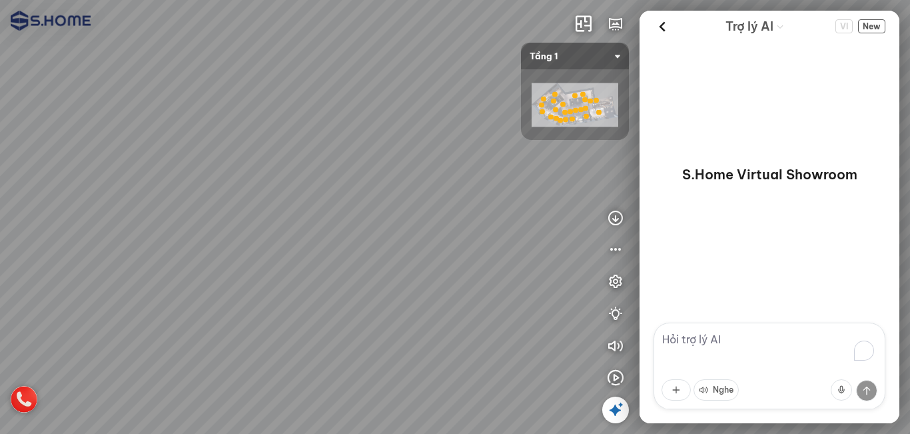
drag, startPoint x: 374, startPoint y: 305, endPoint x: 259, endPoint y: 272, distance: 119.3
click at [226, 272] on div at bounding box center [455, 217] width 910 height 434
drag, startPoint x: 193, startPoint y: 276, endPoint x: 164, endPoint y: 282, distance: 30.1
click at [155, 282] on div at bounding box center [455, 217] width 910 height 434
drag, startPoint x: 287, startPoint y: 282, endPoint x: 215, endPoint y: 314, distance: 78.7
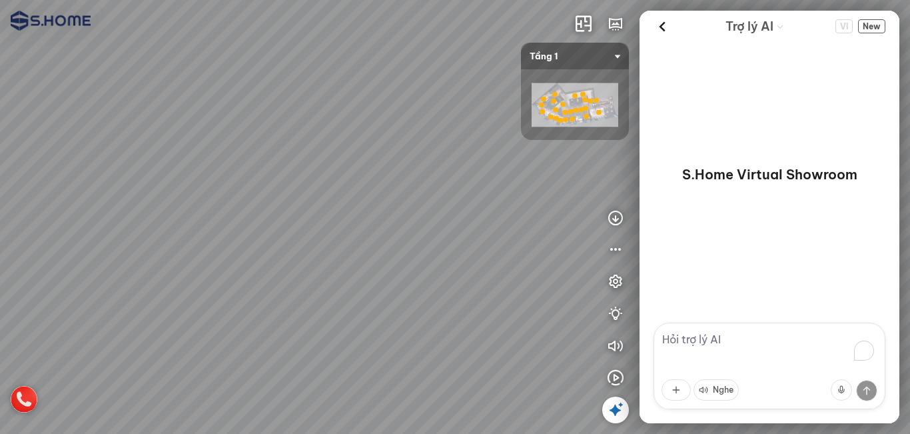
click at [215, 314] on div at bounding box center [455, 217] width 910 height 434
drag, startPoint x: 354, startPoint y: 296, endPoint x: 53, endPoint y: 282, distance: 300.7
click at [53, 282] on div at bounding box center [455, 217] width 910 height 434
drag, startPoint x: 389, startPoint y: 306, endPoint x: 316, endPoint y: 303, distance: 72.7
click at [316, 303] on div at bounding box center [455, 217] width 910 height 434
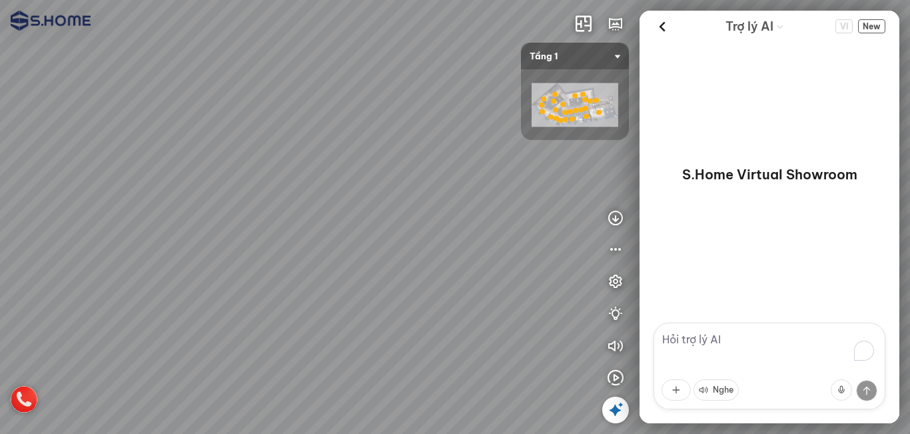
drag, startPoint x: 380, startPoint y: 149, endPoint x: 621, endPoint y: 181, distance: 243.9
click at [567, 175] on div at bounding box center [455, 217] width 910 height 434
drag, startPoint x: 424, startPoint y: 188, endPoint x: 575, endPoint y: 216, distance: 153.2
click at [575, 216] on div at bounding box center [455, 217] width 910 height 434
drag, startPoint x: 545, startPoint y: 225, endPoint x: 603, endPoint y: 200, distance: 63.0
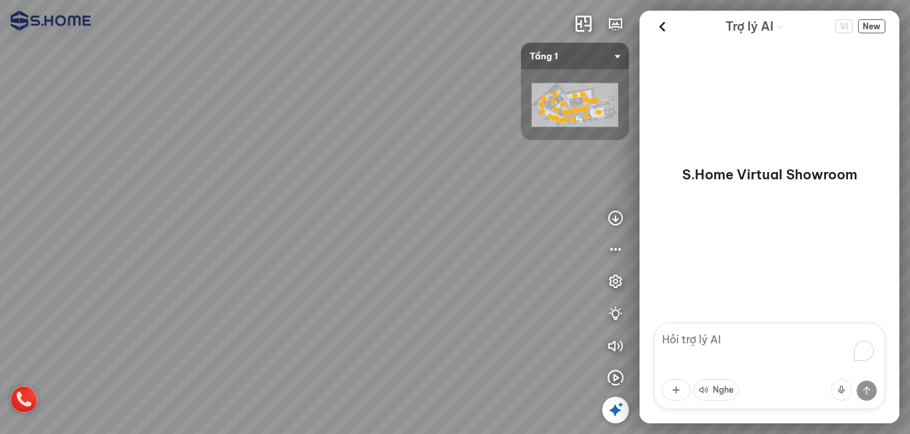
click at [603, 200] on div at bounding box center [455, 217] width 910 height 434
drag, startPoint x: 418, startPoint y: 248, endPoint x: 409, endPoint y: 235, distance: 15.3
click at [409, 235] on div at bounding box center [455, 217] width 910 height 434
drag, startPoint x: 422, startPoint y: 279, endPoint x: 430, endPoint y: 217, distance: 62.5
click at [430, 217] on div at bounding box center [455, 217] width 910 height 434
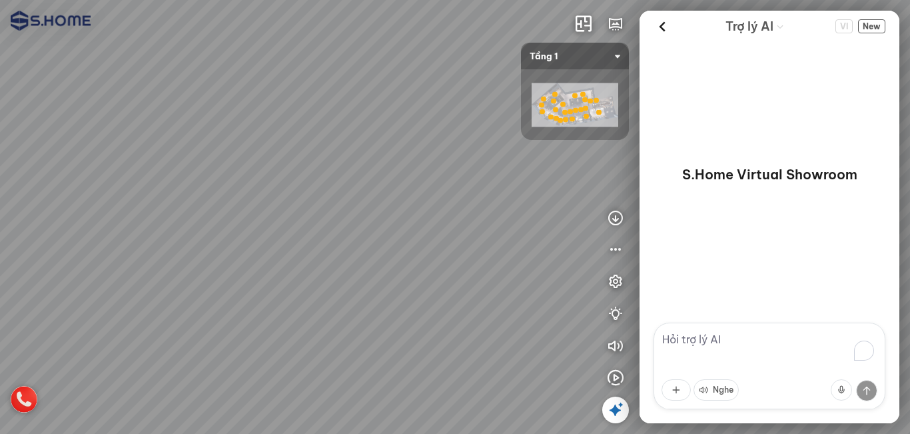
drag, startPoint x: 401, startPoint y: 161, endPoint x: 378, endPoint y: 222, distance: 64.7
click at [378, 222] on div at bounding box center [455, 217] width 910 height 434
drag, startPoint x: 384, startPoint y: 125, endPoint x: 394, endPoint y: 155, distance: 31.8
click at [394, 155] on div at bounding box center [455, 217] width 910 height 434
drag, startPoint x: 82, startPoint y: 181, endPoint x: 143, endPoint y: 143, distance: 72.1
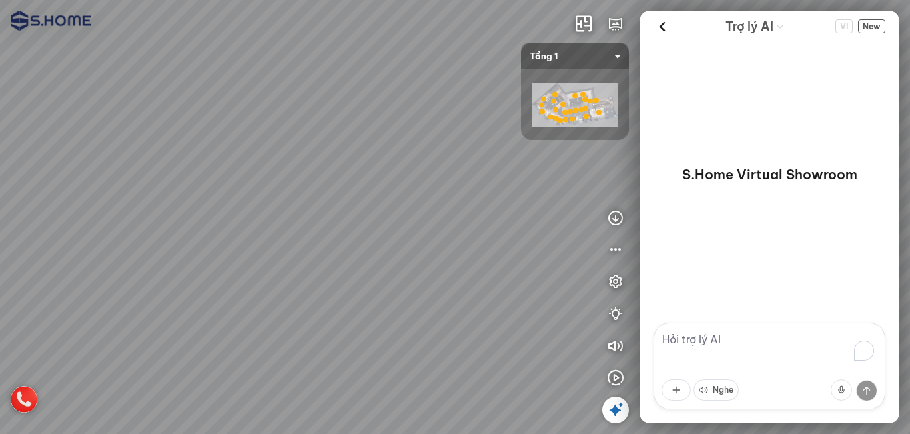
click at [129, 144] on div at bounding box center [455, 217] width 910 height 434
drag, startPoint x: 216, startPoint y: 209, endPoint x: 354, endPoint y: 266, distance: 149.7
click at [354, 266] on div at bounding box center [455, 217] width 910 height 434
drag, startPoint x: 318, startPoint y: 268, endPoint x: 233, endPoint y: 270, distance: 84.6
click at [233, 270] on div at bounding box center [455, 217] width 910 height 434
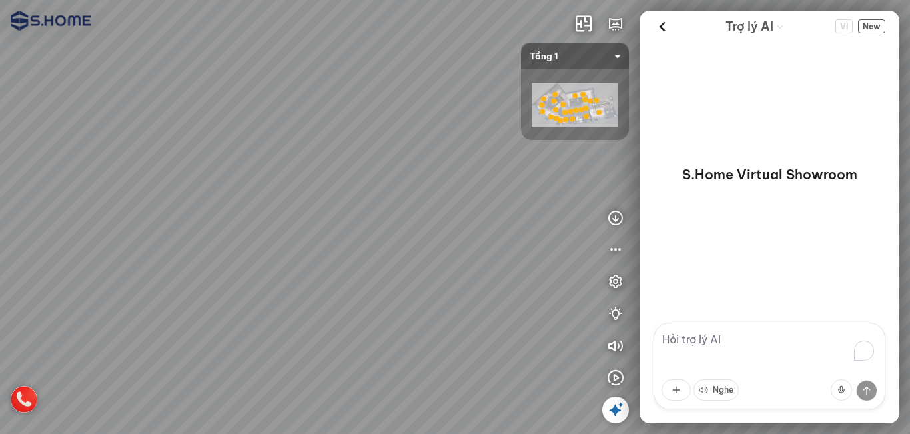
drag, startPoint x: 334, startPoint y: 302, endPoint x: 328, endPoint y: 277, distance: 26.0
click at [328, 277] on div at bounding box center [455, 217] width 910 height 434
click at [609, 408] on icon at bounding box center [615, 410] width 16 height 16
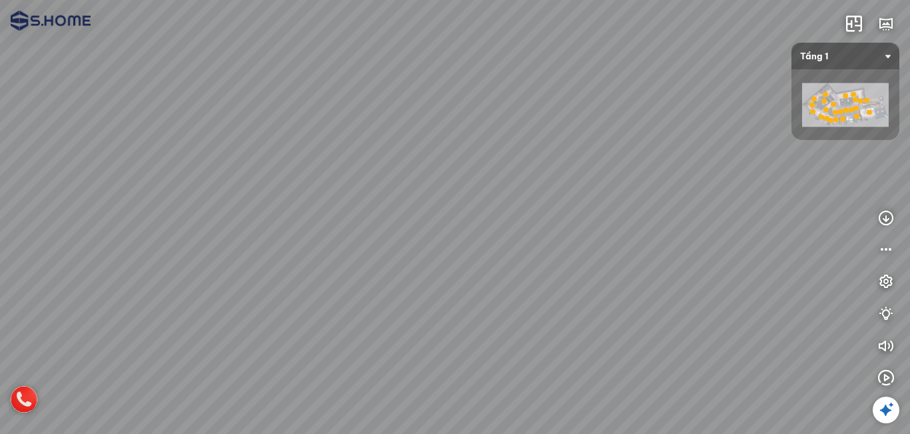
drag, startPoint x: 527, startPoint y: 327, endPoint x: 409, endPoint y: 118, distance: 240.1
click at [409, 118] on div at bounding box center [455, 217] width 910 height 434
drag, startPoint x: 605, startPoint y: 254, endPoint x: 597, endPoint y: 183, distance: 72.3
click at [596, 131] on div at bounding box center [455, 217] width 910 height 434
drag, startPoint x: 579, startPoint y: 225, endPoint x: 417, endPoint y: 240, distance: 162.5
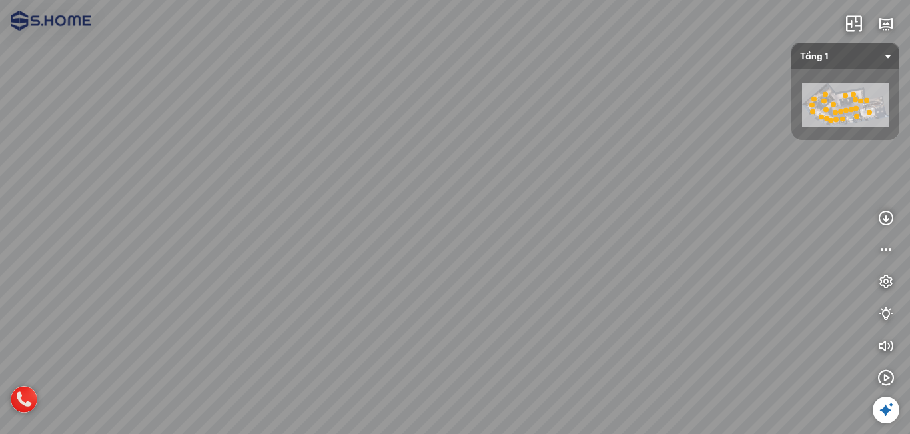
click at [374, 229] on div at bounding box center [455, 217] width 910 height 434
drag, startPoint x: 509, startPoint y: 237, endPoint x: 346, endPoint y: 257, distance: 163.7
click at [346, 256] on div at bounding box center [455, 217] width 910 height 434
drag, startPoint x: 477, startPoint y: 237, endPoint x: 421, endPoint y: 332, distance: 109.9
click at [421, 332] on div at bounding box center [455, 217] width 910 height 434
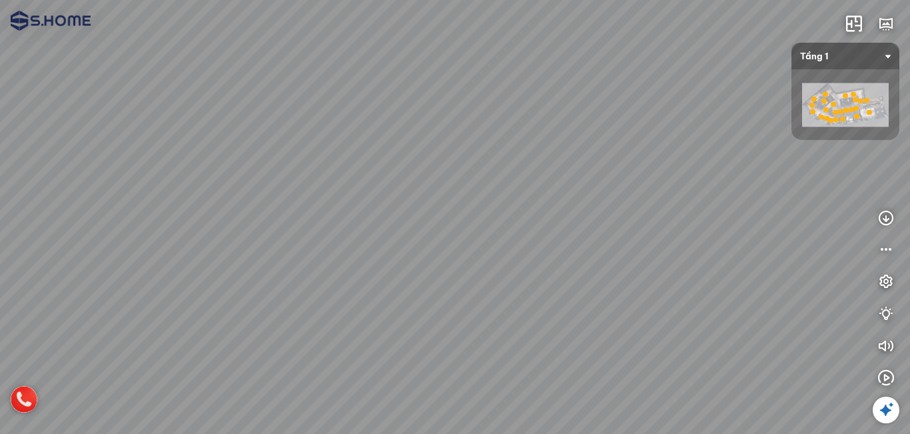
drag, startPoint x: 366, startPoint y: 204, endPoint x: 492, endPoint y: 222, distance: 127.1
click at [492, 222] on div at bounding box center [455, 217] width 910 height 434
drag, startPoint x: 505, startPoint y: 272, endPoint x: 342, endPoint y: 163, distance: 195.5
click at [342, 163] on div at bounding box center [455, 217] width 910 height 434
drag, startPoint x: 522, startPoint y: 252, endPoint x: 347, endPoint y: 259, distance: 174.7
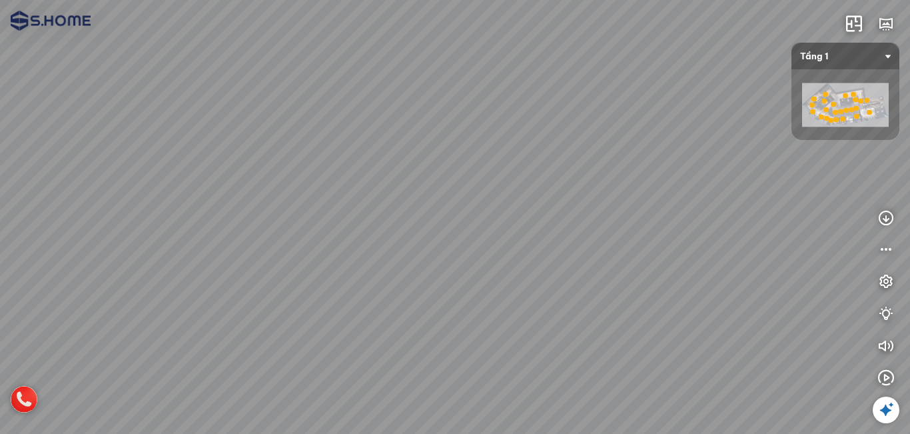
click at [347, 259] on div at bounding box center [455, 217] width 910 height 434
drag, startPoint x: 448, startPoint y: 275, endPoint x: 252, endPoint y: 295, distance: 196.8
click at [252, 295] on div at bounding box center [455, 217] width 910 height 434
drag, startPoint x: 434, startPoint y: 202, endPoint x: 398, endPoint y: 264, distance: 71.9
click at [398, 264] on div at bounding box center [455, 217] width 910 height 434
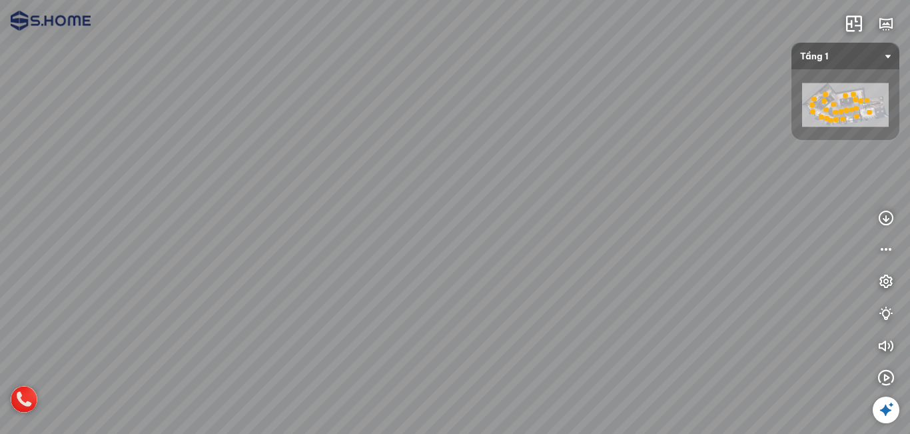
drag, startPoint x: 540, startPoint y: 266, endPoint x: 360, endPoint y: 268, distance: 179.9
click at [360, 268] on div at bounding box center [455, 217] width 910 height 434
drag, startPoint x: 502, startPoint y: 216, endPoint x: 181, endPoint y: 227, distance: 321.3
click at [181, 227] on div at bounding box center [455, 217] width 910 height 434
drag, startPoint x: 460, startPoint y: 218, endPoint x: 119, endPoint y: 238, distance: 340.9
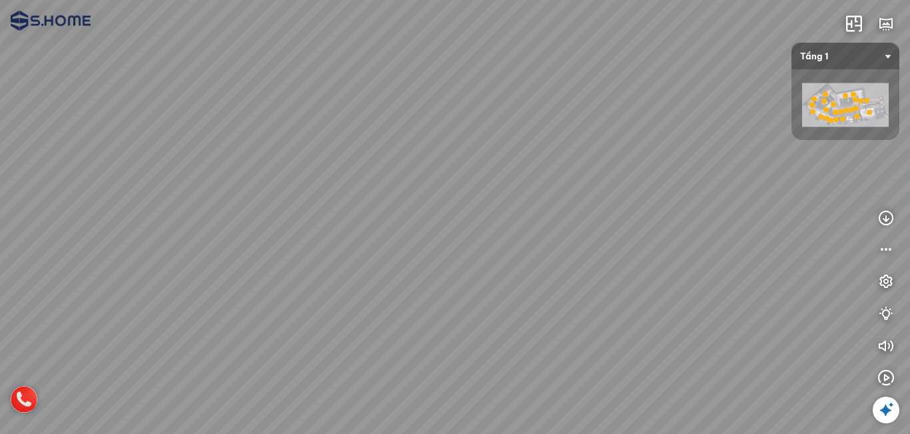
click at [119, 238] on div at bounding box center [455, 217] width 910 height 434
drag, startPoint x: 510, startPoint y: 242, endPoint x: 201, endPoint y: 216, distance: 310.1
click at [201, 216] on div at bounding box center [455, 217] width 910 height 434
drag, startPoint x: 481, startPoint y: 249, endPoint x: 410, endPoint y: 208, distance: 82.4
click at [410, 208] on div at bounding box center [455, 217] width 910 height 434
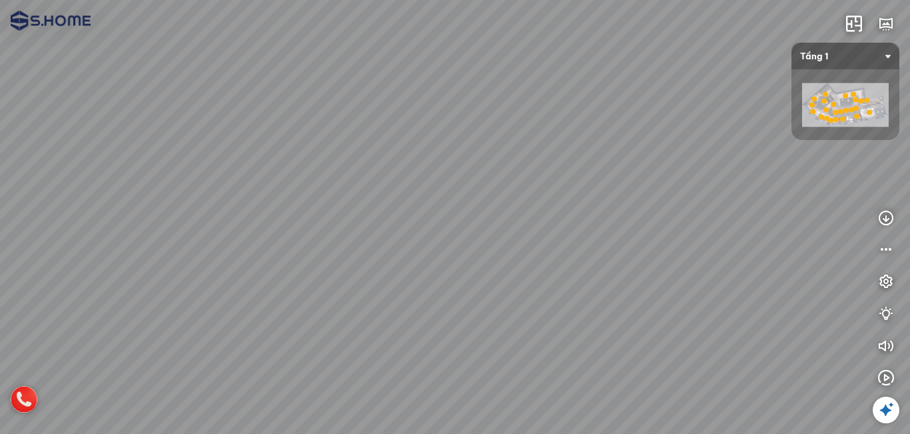
drag, startPoint x: 334, startPoint y: 271, endPoint x: 394, endPoint y: 102, distance: 179.5
click at [394, 102] on div at bounding box center [455, 217] width 910 height 434
drag, startPoint x: 225, startPoint y: 136, endPoint x: 451, endPoint y: 199, distance: 234.5
click at [444, 195] on div at bounding box center [455, 217] width 910 height 434
drag, startPoint x: 346, startPoint y: 149, endPoint x: 548, endPoint y: 222, distance: 213.9
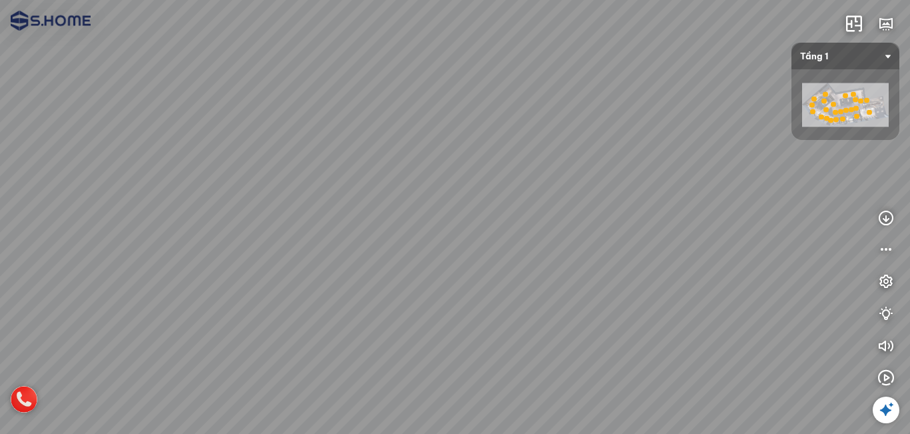
click at [548, 222] on div at bounding box center [455, 217] width 910 height 434
drag, startPoint x: 310, startPoint y: 168, endPoint x: 576, endPoint y: 200, distance: 268.3
click at [574, 200] on div at bounding box center [455, 217] width 910 height 434
drag, startPoint x: 620, startPoint y: 280, endPoint x: 372, endPoint y: 285, distance: 247.8
click at [372, 285] on div at bounding box center [455, 217] width 910 height 434
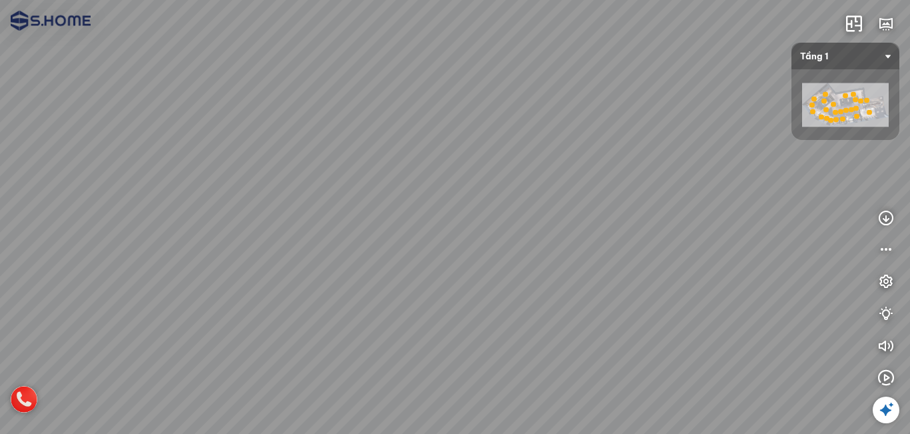
drag, startPoint x: 456, startPoint y: 284, endPoint x: 384, endPoint y: 284, distance: 71.9
click at [384, 284] on div at bounding box center [455, 217] width 910 height 434
drag, startPoint x: 275, startPoint y: 274, endPoint x: 556, endPoint y: 272, distance: 281.1
click at [556, 272] on div at bounding box center [455, 217] width 910 height 434
drag, startPoint x: 286, startPoint y: 224, endPoint x: 406, endPoint y: 163, distance: 134.6
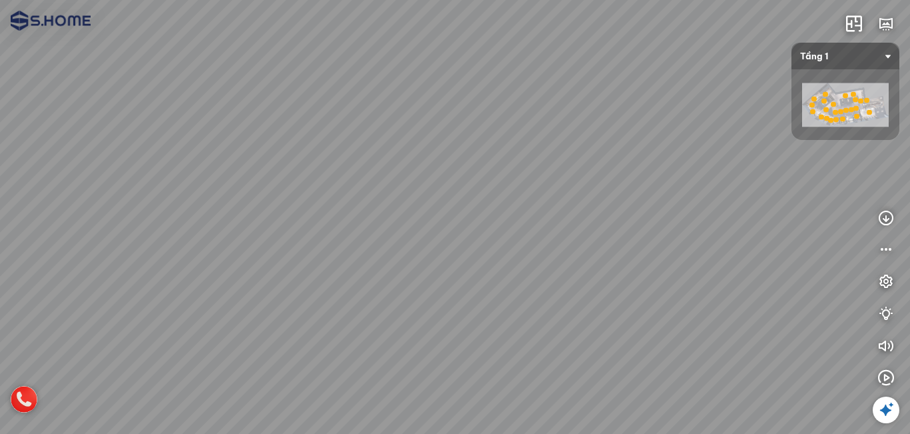
click at [406, 163] on div at bounding box center [455, 217] width 910 height 434
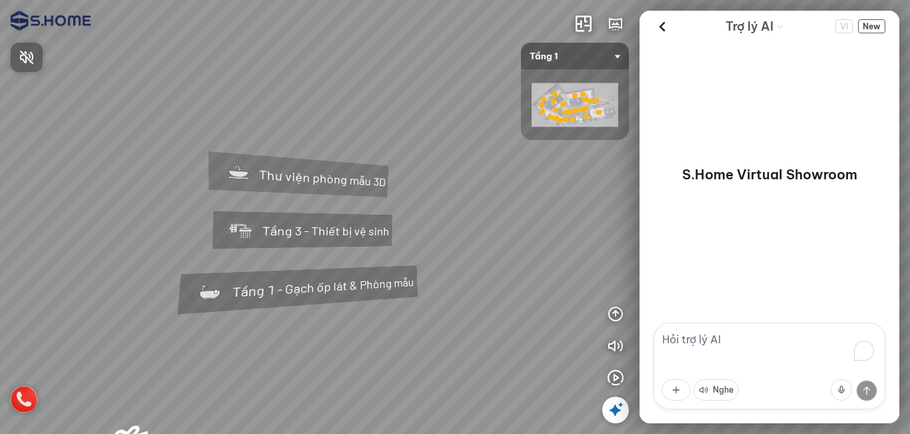
click at [605, 79] on div at bounding box center [455, 217] width 910 height 434
click at [605, 104] on img at bounding box center [575, 105] width 87 height 44
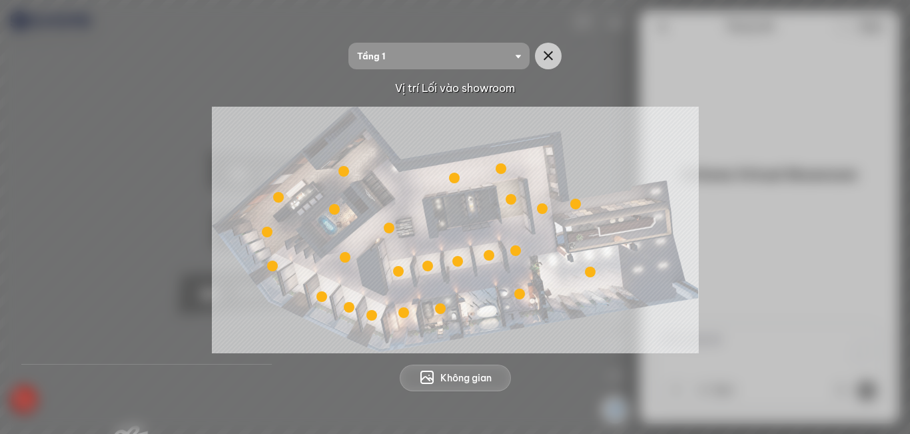
click at [590, 273] on div at bounding box center [590, 271] width 11 height 11
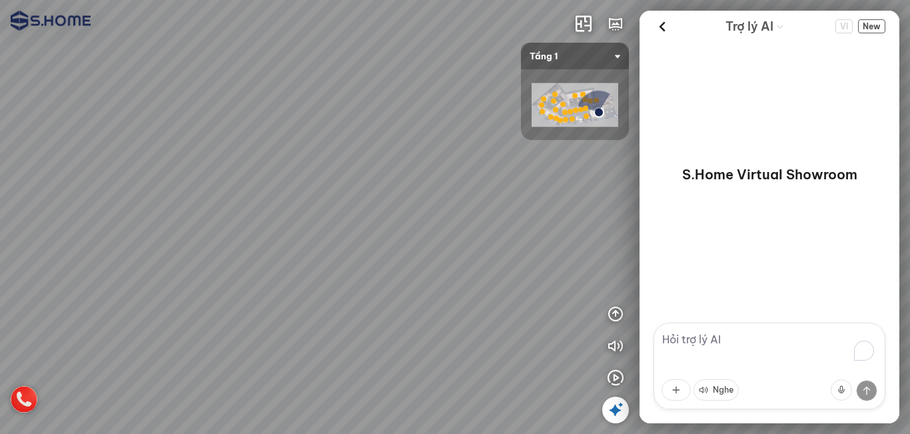
drag, startPoint x: 266, startPoint y: 244, endPoint x: 422, endPoint y: 242, distance: 156.5
click at [422, 242] on div at bounding box center [455, 217] width 910 height 434
drag, startPoint x: 288, startPoint y: 236, endPoint x: 490, endPoint y: 246, distance: 202.7
click at [490, 246] on div at bounding box center [455, 217] width 910 height 434
drag, startPoint x: 374, startPoint y: 234, endPoint x: 460, endPoint y: 247, distance: 86.9
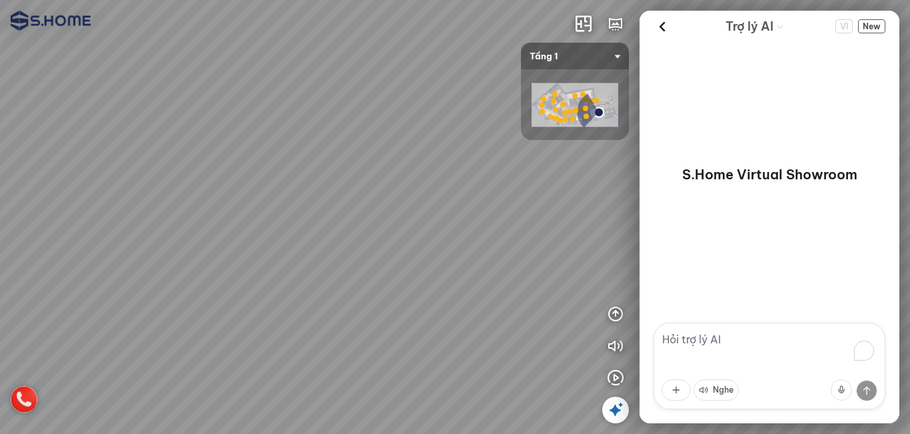
click at [460, 247] on div at bounding box center [455, 217] width 910 height 434
drag, startPoint x: 436, startPoint y: 229, endPoint x: 372, endPoint y: 228, distance: 64.0
click at [372, 228] on div at bounding box center [455, 217] width 910 height 434
click at [615, 412] on icon at bounding box center [615, 410] width 16 height 16
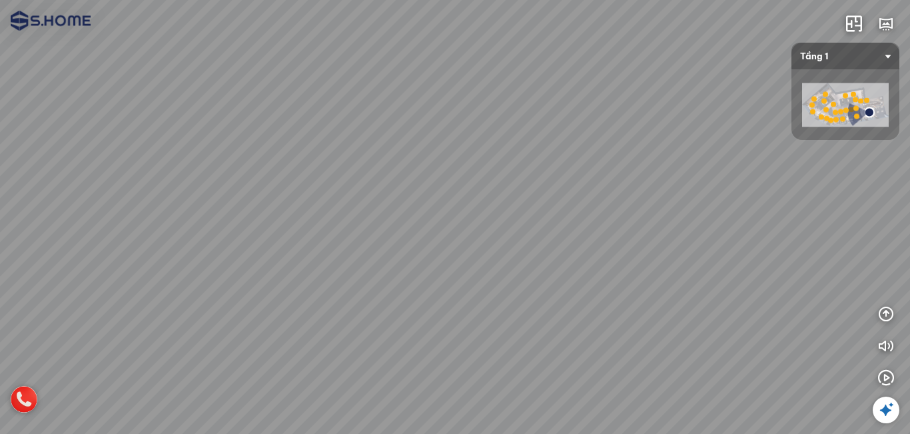
drag, startPoint x: 420, startPoint y: 342, endPoint x: 468, endPoint y: 264, distance: 91.5
click at [468, 264] on div at bounding box center [455, 217] width 910 height 434
drag, startPoint x: 558, startPoint y: 336, endPoint x: 448, endPoint y: 328, distance: 109.5
click at [448, 328] on div at bounding box center [455, 217] width 910 height 434
drag, startPoint x: 450, startPoint y: 333, endPoint x: 456, endPoint y: 293, distance: 40.4
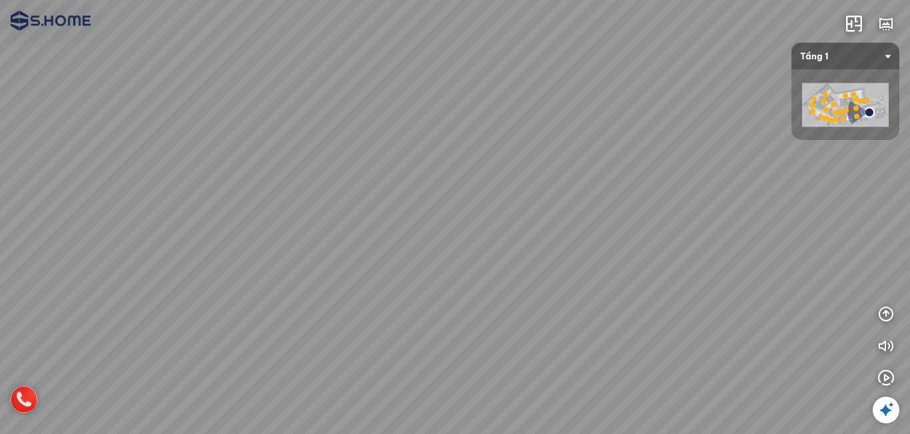
click at [456, 293] on div at bounding box center [455, 217] width 910 height 434
drag, startPoint x: 461, startPoint y: 244, endPoint x: 434, endPoint y: 308, distance: 69.5
click at [434, 308] on div at bounding box center [455, 217] width 910 height 434
drag, startPoint x: 428, startPoint y: 344, endPoint x: 387, endPoint y: 208, distance: 141.4
click at [387, 208] on div at bounding box center [455, 217] width 910 height 434
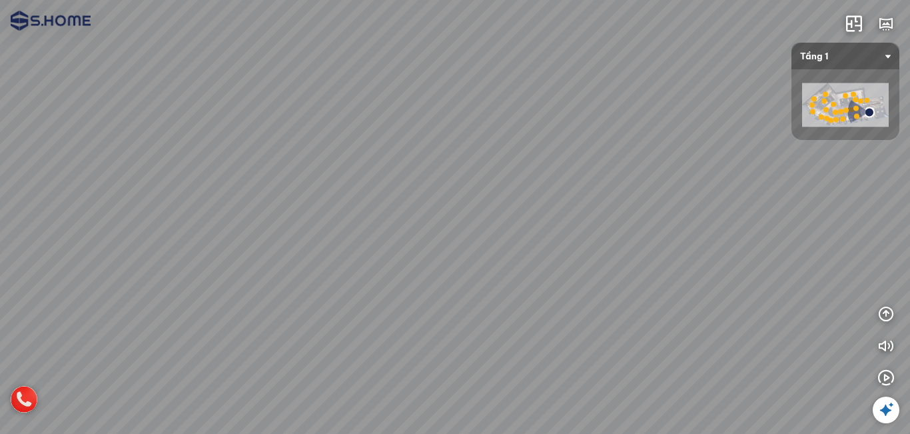
drag, startPoint x: 439, startPoint y: 238, endPoint x: 443, endPoint y: 224, distance: 15.2
click at [443, 224] on div at bounding box center [455, 217] width 910 height 434
drag, startPoint x: 429, startPoint y: 291, endPoint x: 455, endPoint y: 180, distance: 114.2
click at [455, 180] on div at bounding box center [455, 217] width 910 height 434
drag, startPoint x: 340, startPoint y: 173, endPoint x: 520, endPoint y: 262, distance: 201.1
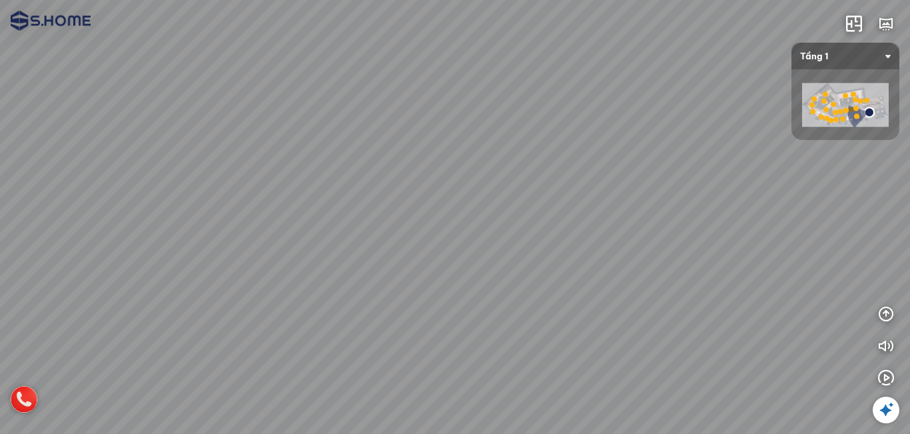
click at [520, 262] on div at bounding box center [455, 217] width 910 height 434
drag, startPoint x: 526, startPoint y: 223, endPoint x: 261, endPoint y: 242, distance: 265.1
click at [261, 242] on div at bounding box center [455, 217] width 910 height 434
drag, startPoint x: 497, startPoint y: 267, endPoint x: 433, endPoint y: 317, distance: 81.1
click at [430, 327] on div at bounding box center [455, 217] width 910 height 434
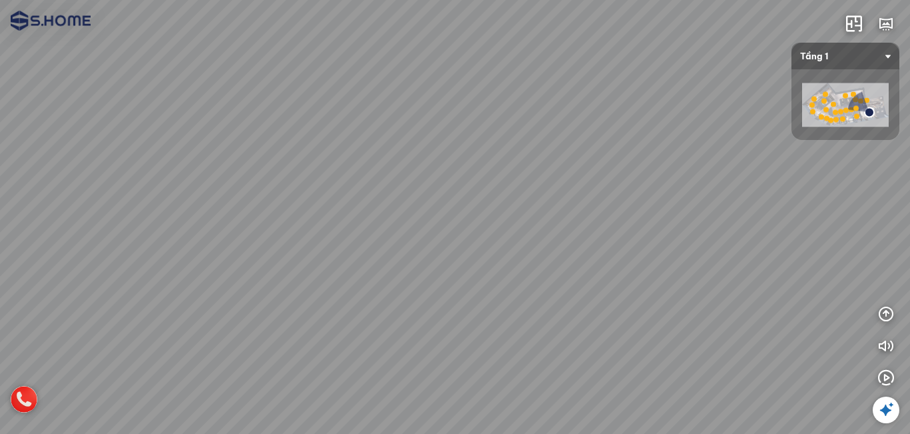
drag, startPoint x: 470, startPoint y: 308, endPoint x: 154, endPoint y: 225, distance: 326.5
click at [154, 225] on div at bounding box center [455, 217] width 910 height 434
drag, startPoint x: 369, startPoint y: 273, endPoint x: 338, endPoint y: 247, distance: 40.7
click at [338, 247] on div at bounding box center [455, 217] width 910 height 434
drag, startPoint x: 423, startPoint y: 173, endPoint x: 434, endPoint y: 314, distance: 141.7
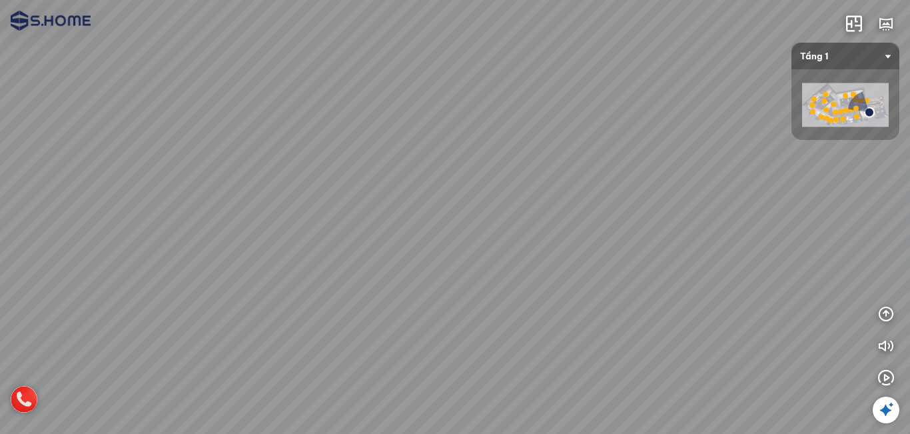
click at [434, 314] on div at bounding box center [455, 217] width 910 height 434
drag, startPoint x: 422, startPoint y: 188, endPoint x: 376, endPoint y: 298, distance: 120.0
click at [376, 298] on div at bounding box center [455, 217] width 910 height 434
drag, startPoint x: 450, startPoint y: 316, endPoint x: 230, endPoint y: 212, distance: 242.5
click at [231, 215] on div at bounding box center [455, 217] width 910 height 434
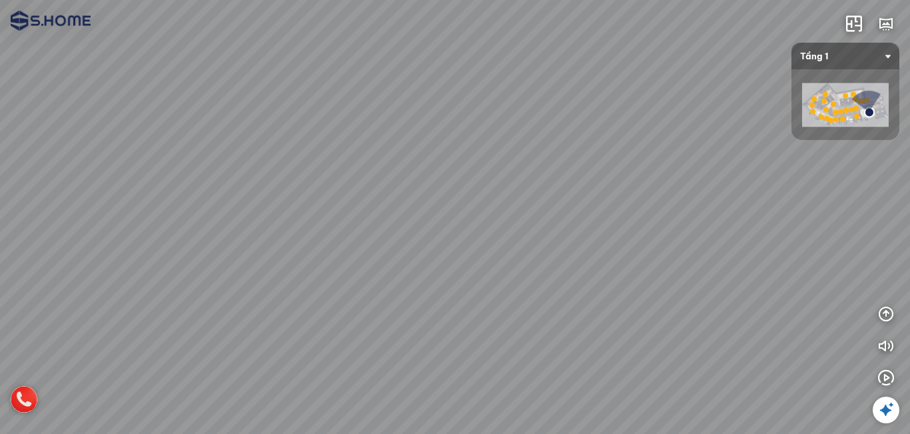
drag, startPoint x: 472, startPoint y: 254, endPoint x: 303, endPoint y: 245, distance: 168.8
click at [306, 245] on div at bounding box center [455, 217] width 910 height 434
drag, startPoint x: 557, startPoint y: 258, endPoint x: 315, endPoint y: 261, distance: 241.8
click at [315, 261] on div at bounding box center [455, 217] width 910 height 434
drag, startPoint x: 502, startPoint y: 266, endPoint x: 188, endPoint y: 266, distance: 313.7
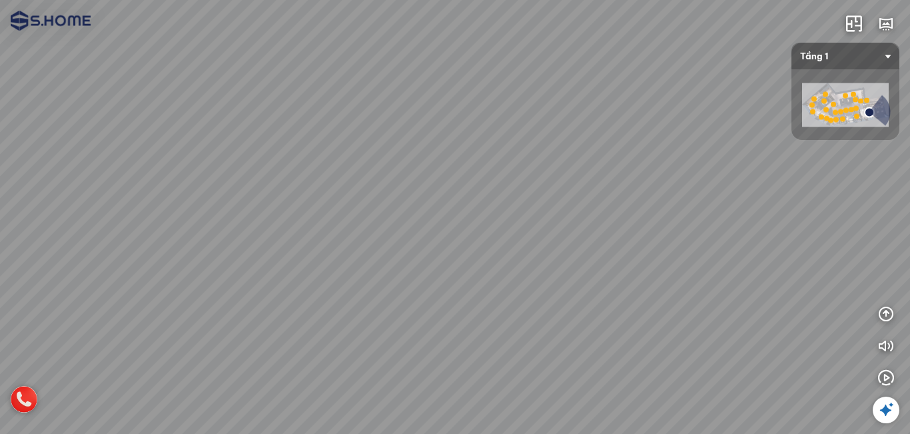
click at [188, 266] on div at bounding box center [455, 217] width 910 height 434
drag, startPoint x: 488, startPoint y: 266, endPoint x: 352, endPoint y: 274, distance: 136.8
click at [352, 274] on div at bounding box center [455, 217] width 910 height 434
drag, startPoint x: 534, startPoint y: 243, endPoint x: 629, endPoint y: 202, distance: 102.9
click at [629, 202] on div at bounding box center [455, 217] width 910 height 434
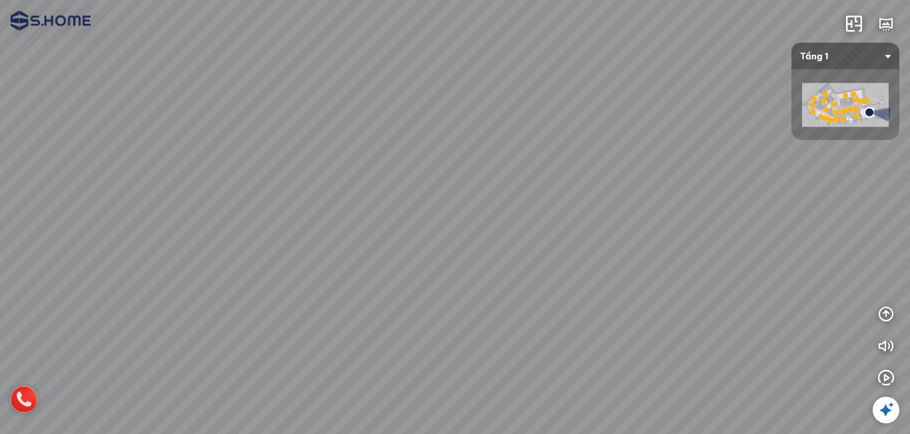
drag, startPoint x: 417, startPoint y: 222, endPoint x: 666, endPoint y: 190, distance: 251.2
click at [641, 190] on div at bounding box center [455, 217] width 910 height 434
drag, startPoint x: 466, startPoint y: 200, endPoint x: 713, endPoint y: 206, distance: 246.5
click at [709, 205] on div at bounding box center [455, 217] width 910 height 434
drag, startPoint x: 307, startPoint y: 206, endPoint x: 627, endPoint y: 218, distance: 320.6
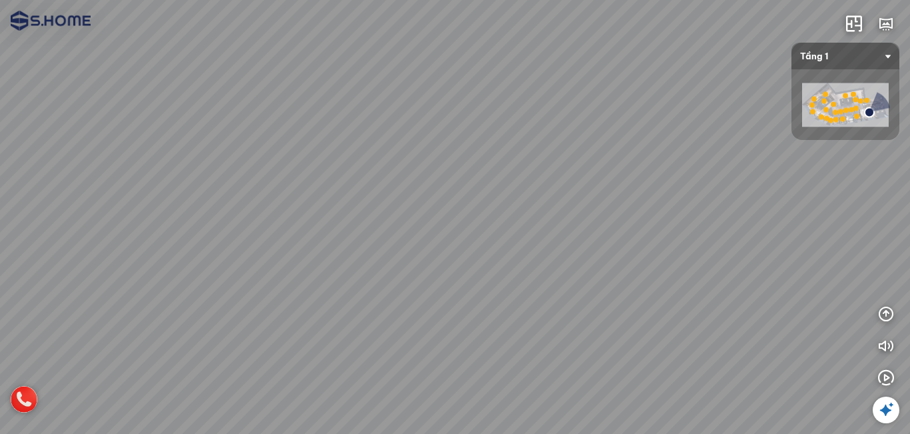
click at [626, 218] on div at bounding box center [455, 217] width 910 height 434
drag, startPoint x: 355, startPoint y: 204, endPoint x: 544, endPoint y: 213, distance: 189.4
click at [544, 213] on div at bounding box center [455, 217] width 910 height 434
drag, startPoint x: 374, startPoint y: 225, endPoint x: 468, endPoint y: 218, distance: 94.2
click at [468, 218] on div at bounding box center [455, 217] width 910 height 434
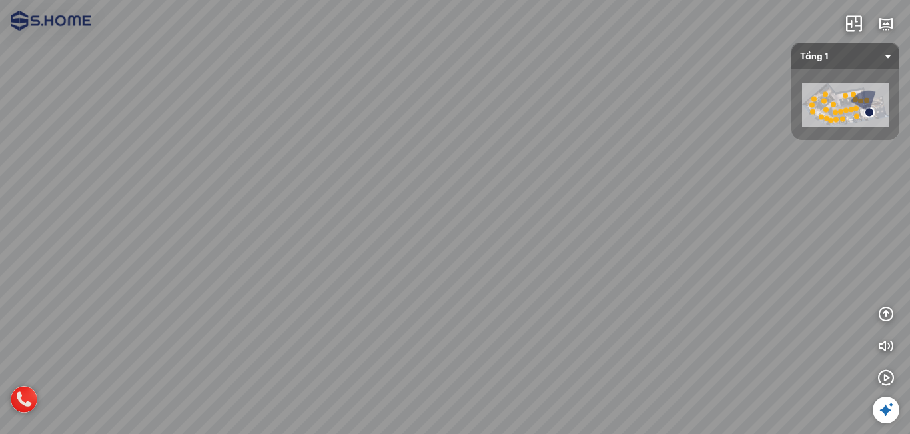
drag, startPoint x: 346, startPoint y: 209, endPoint x: 546, endPoint y: 299, distance: 219.1
click at [546, 299] on div at bounding box center [455, 217] width 910 height 434
drag, startPoint x: 388, startPoint y: 271, endPoint x: 611, endPoint y: 256, distance: 223.7
click at [611, 256] on div at bounding box center [455, 217] width 910 height 434
drag, startPoint x: 355, startPoint y: 241, endPoint x: 498, endPoint y: 240, distance: 142.5
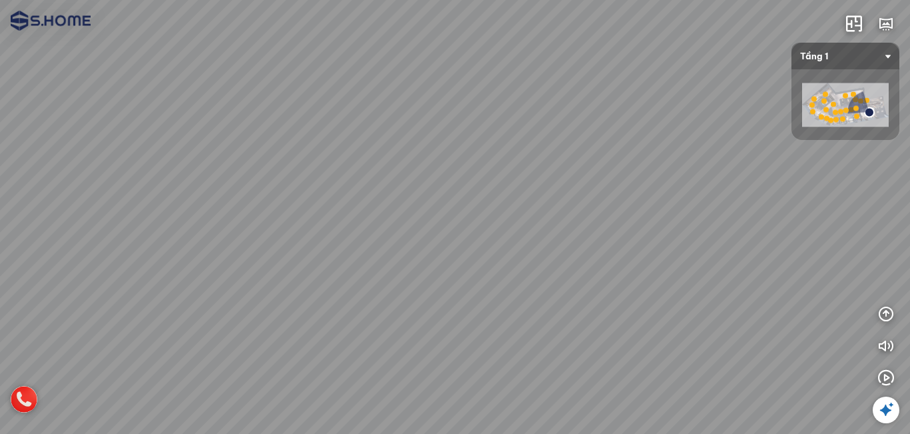
click at [518, 233] on div at bounding box center [455, 217] width 910 height 434
drag, startPoint x: 445, startPoint y: 245, endPoint x: 526, endPoint y: 256, distance: 81.3
click at [522, 254] on div at bounding box center [455, 217] width 910 height 434
drag, startPoint x: 501, startPoint y: 260, endPoint x: 546, endPoint y: 218, distance: 61.7
click at [546, 218] on div at bounding box center [455, 217] width 910 height 434
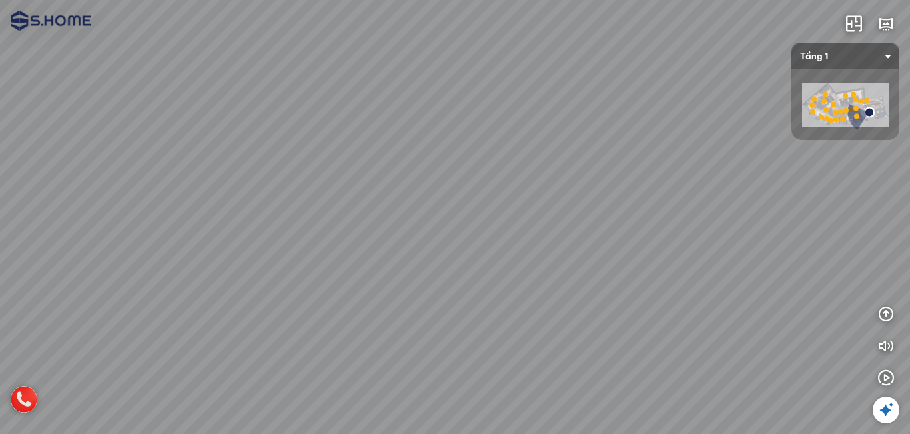
drag
click at [587, 205] on div at bounding box center [455, 217] width 910 height 434
click at [478, 157] on div at bounding box center [455, 217] width 910 height 434
click at [560, 210] on div at bounding box center [455, 217] width 910 height 434
click at [538, 173] on div at bounding box center [455, 217] width 910 height 434
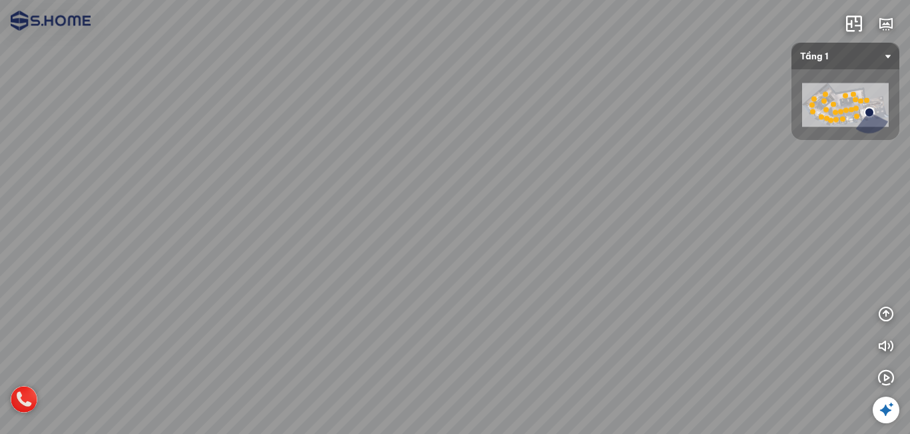
click at [474, 324] on div at bounding box center [455, 217] width 910 height 434
click at [544, 355] on div at bounding box center [455, 217] width 910 height 434
click at [472, 179] on div at bounding box center [455, 217] width 910 height 434
click at [408, 203] on div at bounding box center [455, 217] width 910 height 434
click at [268, 240] on div at bounding box center [455, 217] width 910 height 434
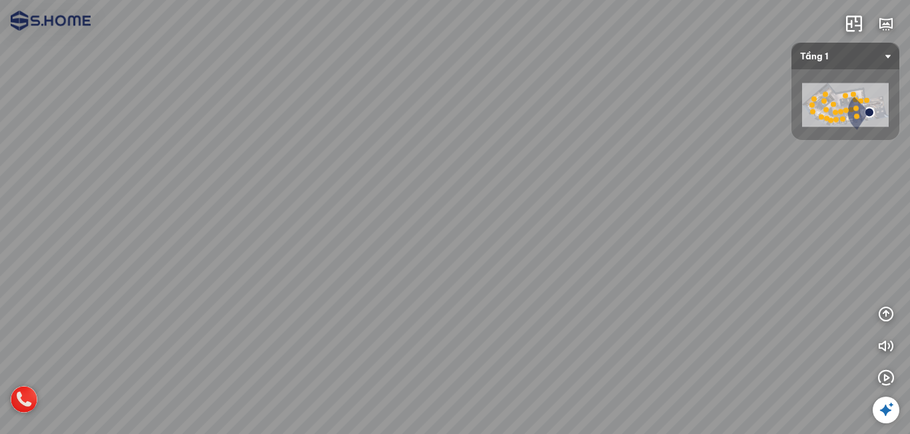
click at [241, 242] on div at bounding box center [455, 217] width 910 height 434
click at [278, 268] on div at bounding box center [455, 217] width 910 height 434
click at [320, 264] on div at bounding box center [455, 217] width 910 height 434
click at [436, 123] on div at bounding box center [455, 217] width 910 height 434
click at [461, 203] on div at bounding box center [455, 217] width 910 height 434
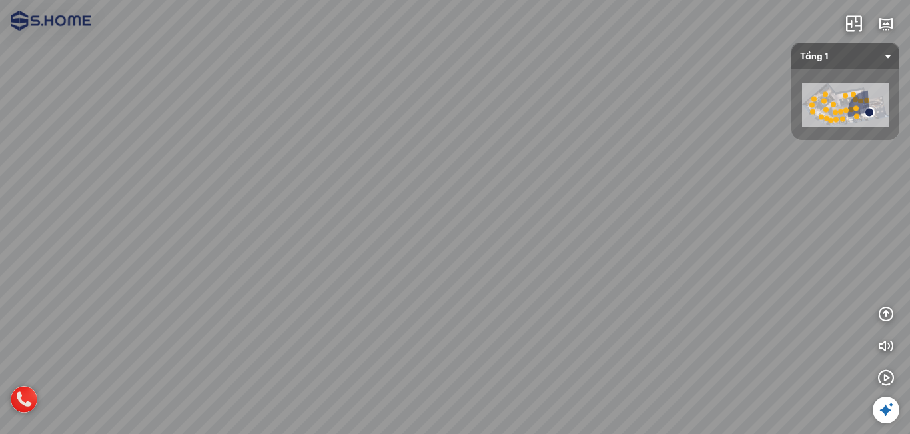
click at [381, 312] on div at bounding box center [455, 217] width 910 height 434
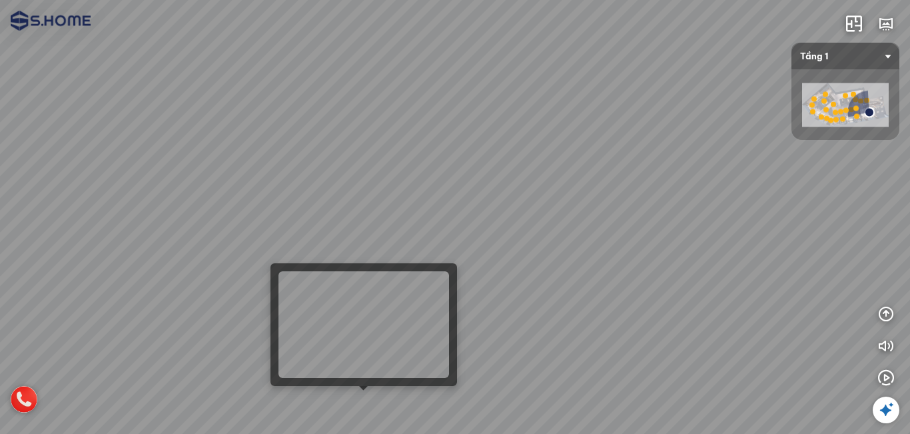
click at [365, 400] on div at bounding box center [455, 217] width 910 height 434
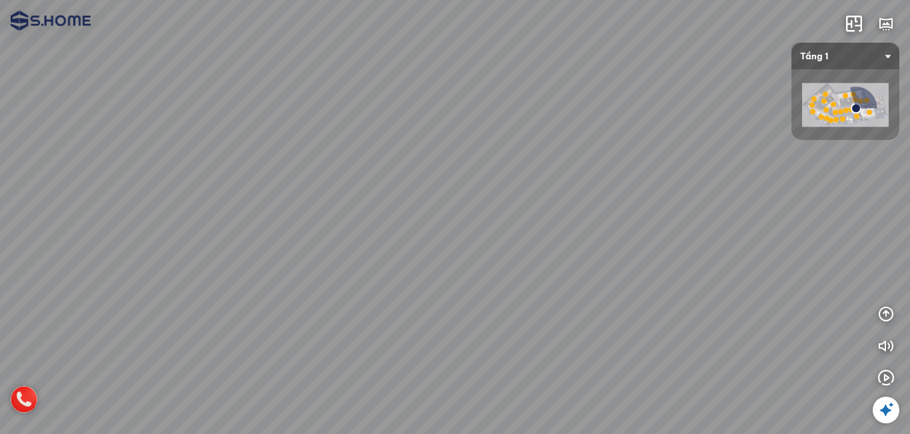
click at [234, 314] on div at bounding box center [455, 217] width 910 height 434
click at [155, 277] on div at bounding box center [455, 217] width 910 height 434
click at [315, 221] on div at bounding box center [455, 217] width 910 height 434
click at [683, 260] on div at bounding box center [455, 217] width 910 height 434
click at [658, 276] on div at bounding box center [455, 217] width 910 height 434
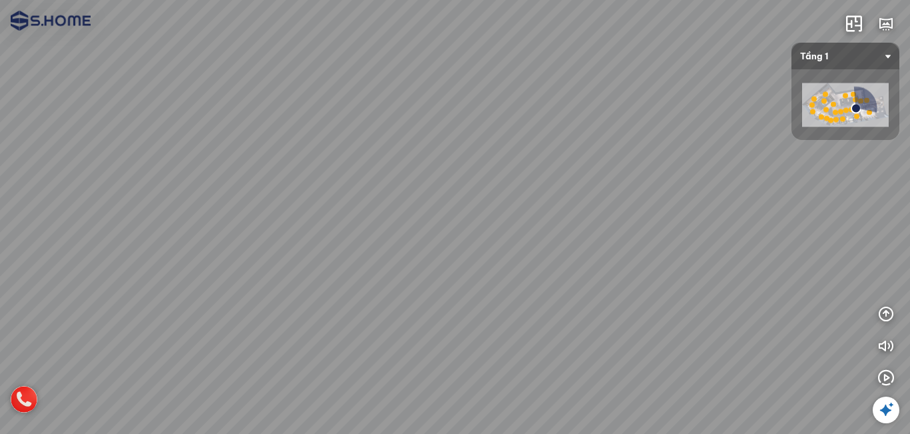
click at [625, 277] on div at bounding box center [455, 217] width 910 height 434
click at [649, 284] on div at bounding box center [455, 217] width 910 height 434
click at [669, 287] on div at bounding box center [455, 217] width 910 height 434
click at [613, 272] on div at bounding box center [455, 217] width 910 height 434
click at [539, 261] on div at bounding box center [455, 217] width 910 height 434
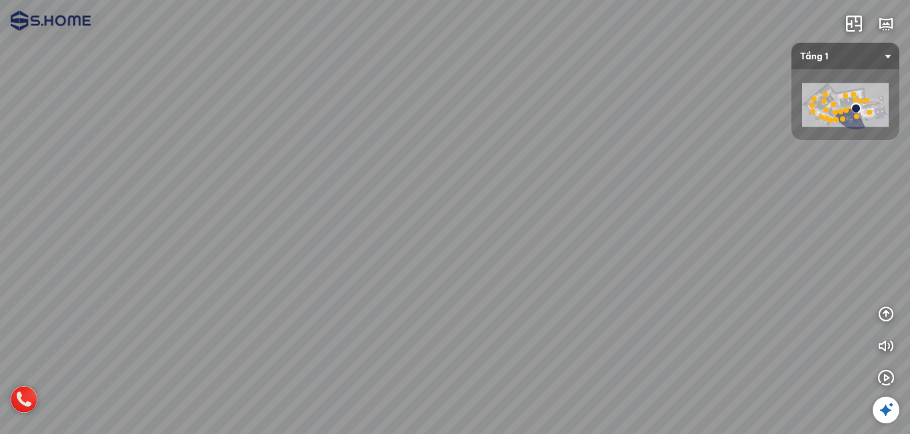
click at [617, 243] on div at bounding box center [455, 217] width 910 height 434
click at [480, 300] on div at bounding box center [455, 217] width 910 height 434
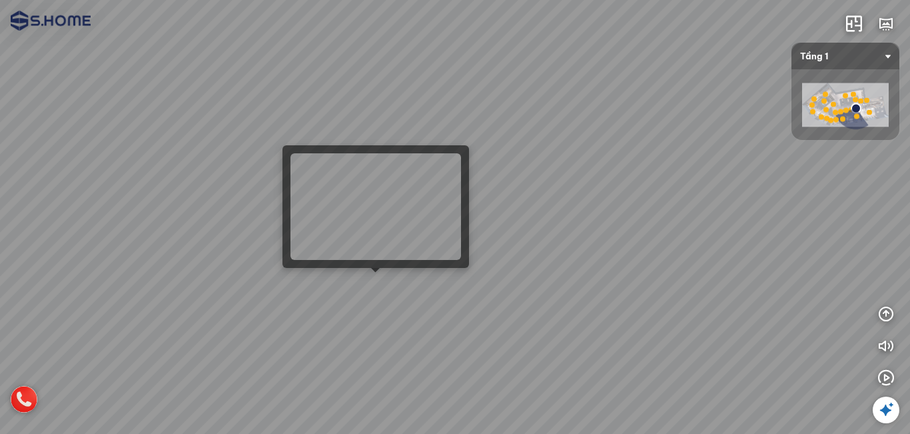
click at [378, 284] on div at bounding box center [455, 217] width 910 height 434
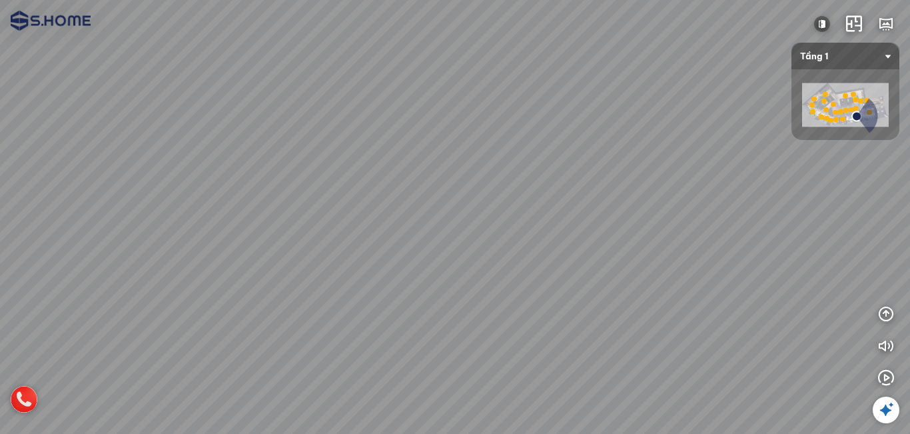
click at [506, 331] on div at bounding box center [455, 217] width 910 height 434
click at [293, 200] on div at bounding box center [455, 217] width 910 height 434
click at [332, 304] on div at bounding box center [455, 217] width 910 height 434
click at [373, 356] on div at bounding box center [455, 217] width 910 height 434
click at [243, 235] on div at bounding box center [455, 217] width 910 height 434
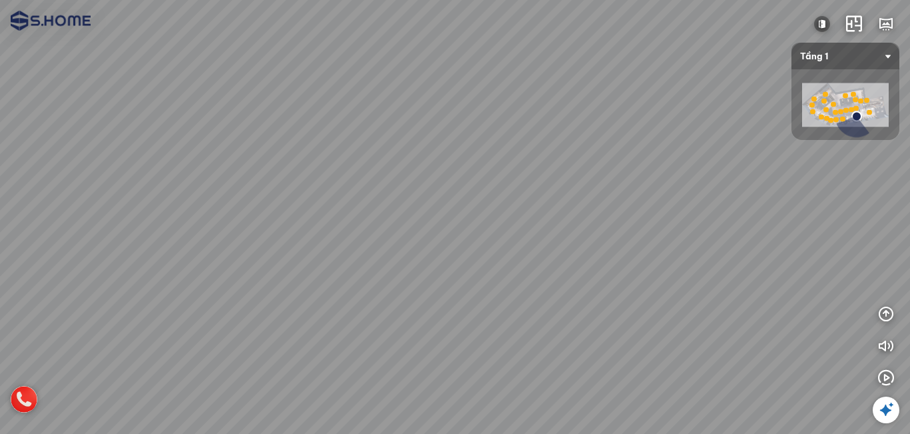
click at [248, 326] on div at bounding box center [455, 217] width 910 height 434
click at [210, 298] on div at bounding box center [455, 217] width 910 height 434
click at [239, 314] on div at bounding box center [455, 217] width 910 height 434
click at [309, 332] on div at bounding box center [455, 217] width 910 height 434
click at [362, 345] on div at bounding box center [455, 217] width 910 height 434
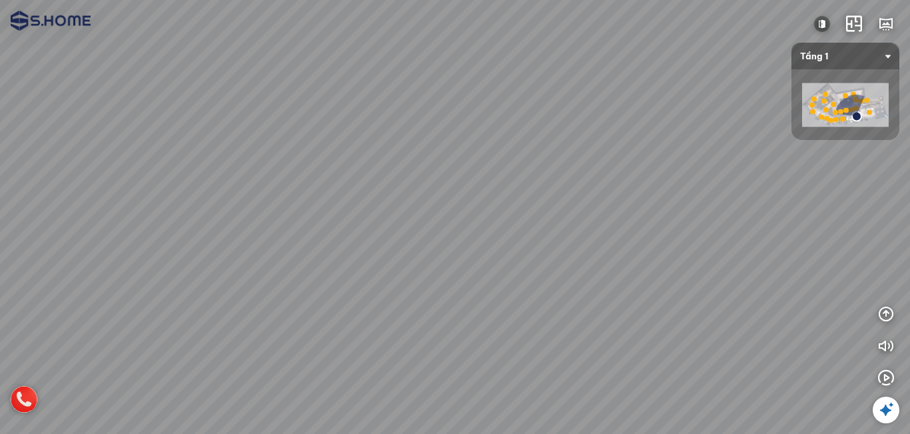
click at [460, 276] on div at bounding box center [455, 217] width 910 height 434
click at [613, 248] on div at bounding box center [455, 217] width 910 height 434
click at [454, 267] on div at bounding box center [455, 217] width 910 height 434
click at [314, 158] on div at bounding box center [455, 217] width 910 height 434
click at [368, 165] on div at bounding box center [455, 217] width 910 height 434
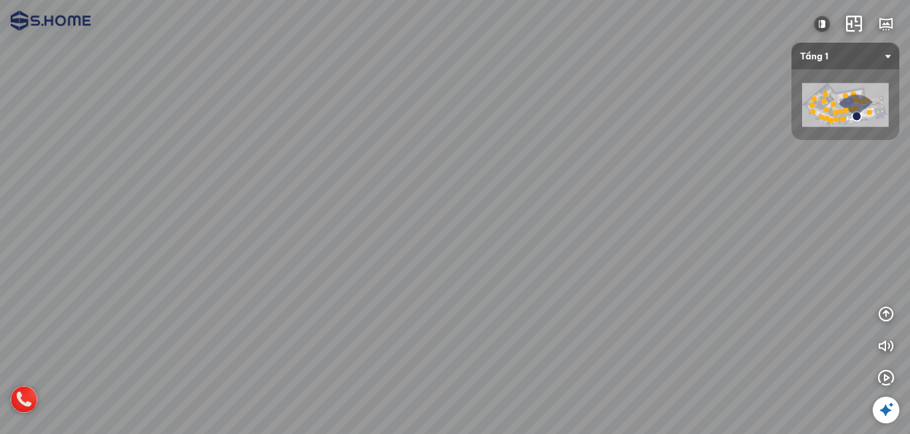
click at [431, 265] on div at bounding box center [455, 217] width 910 height 434
